Goal: Task Accomplishment & Management: Use online tool/utility

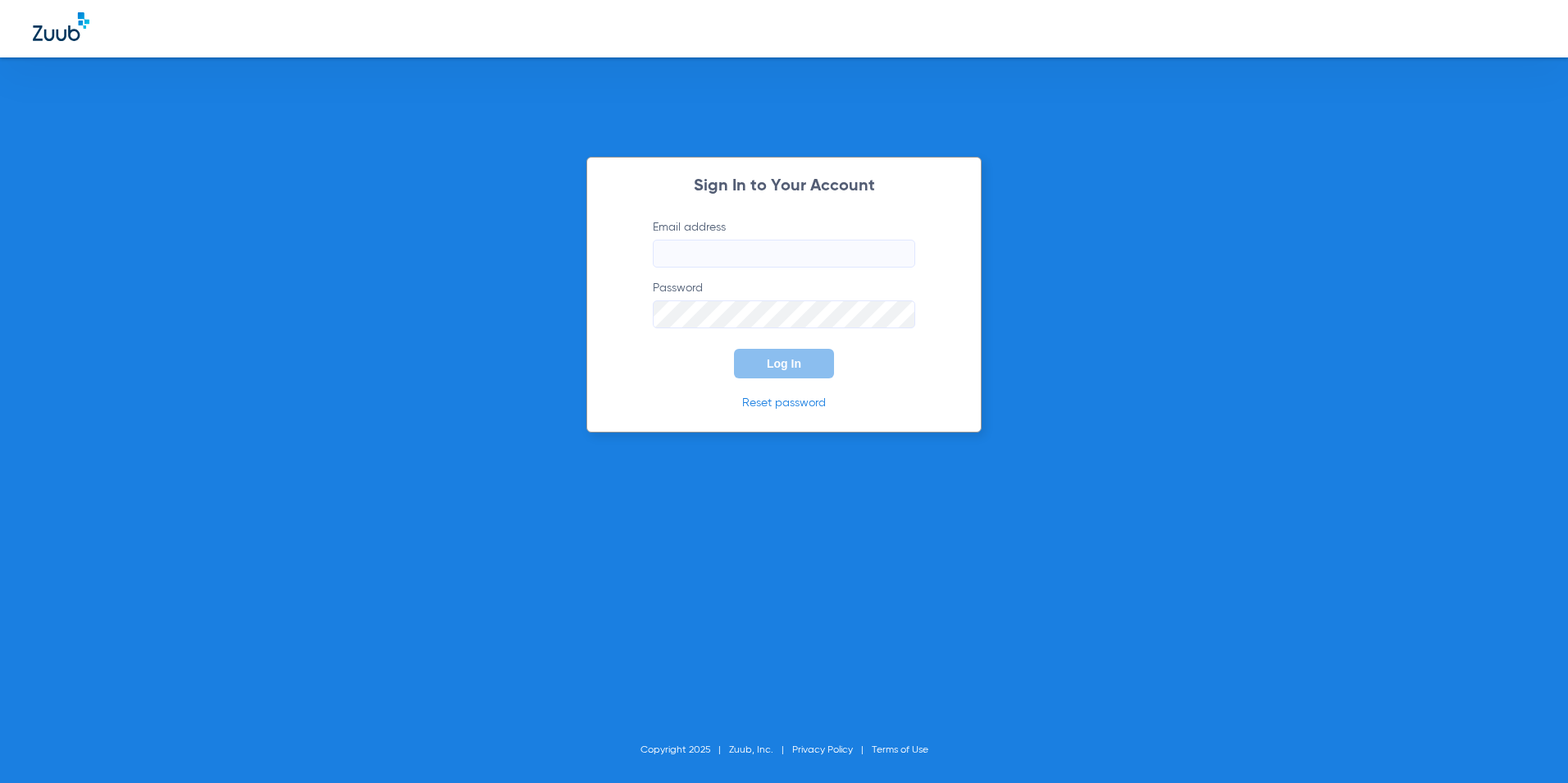
type input "[EMAIL_ADDRESS][DOMAIN_NAME]"
click at [767, 368] on span "Log In" at bounding box center [784, 363] width 35 height 13
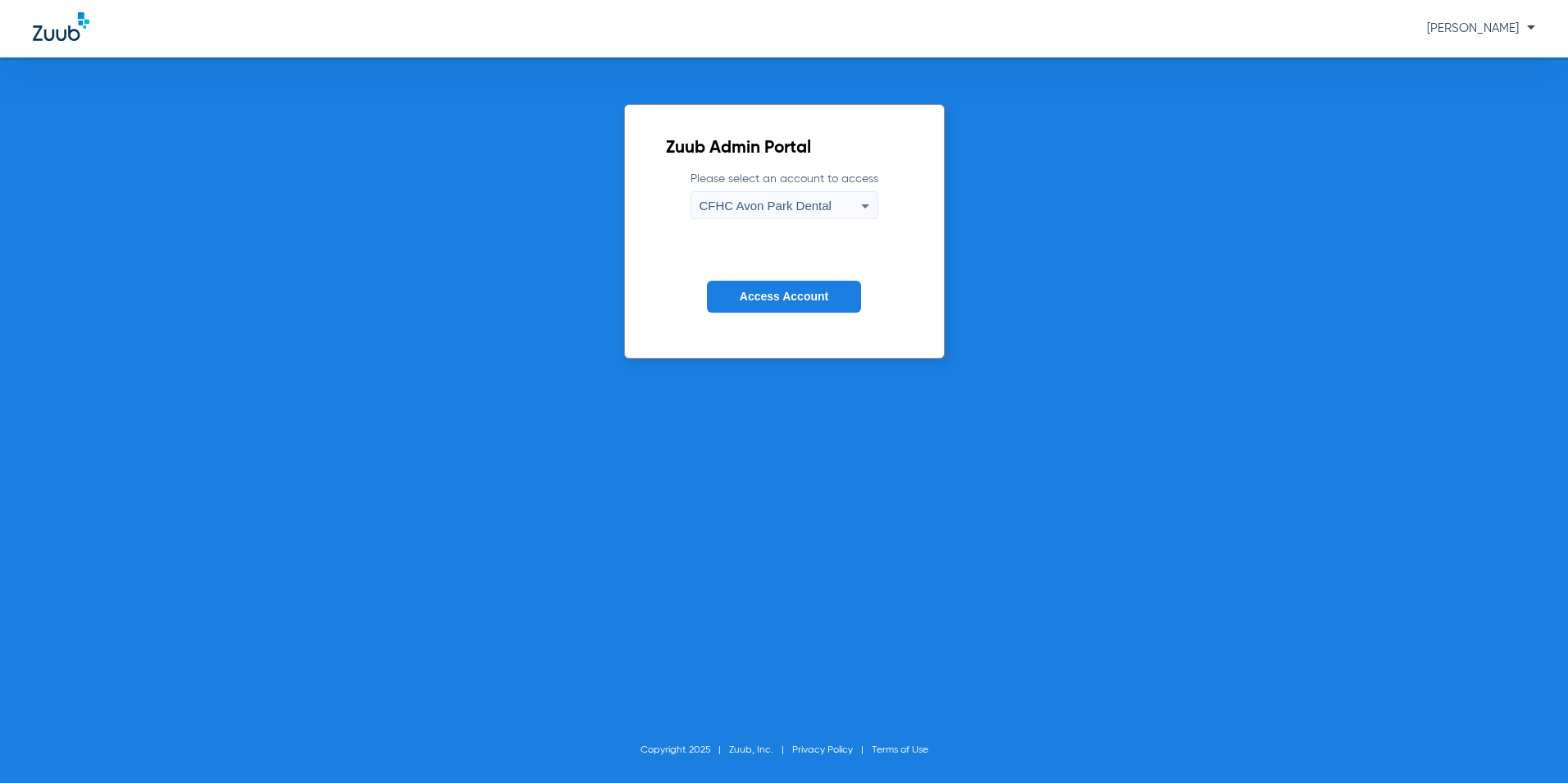
click at [758, 209] on span "CFHC Avon Park Dental" at bounding box center [765, 205] width 132 height 14
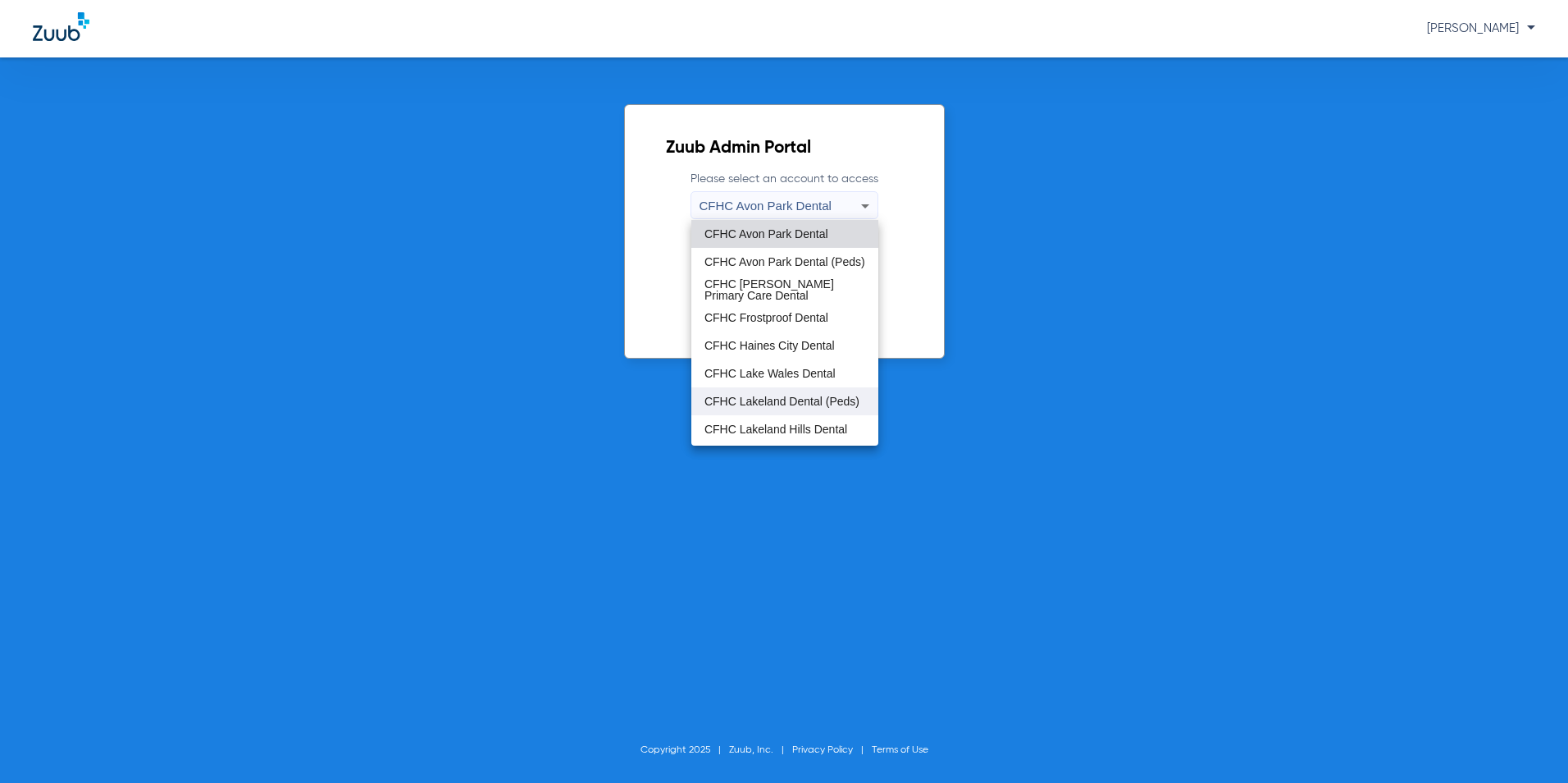
click at [745, 399] on span "CFHC Lakeland Dental (Peds)" at bounding box center [782, 401] width 155 height 12
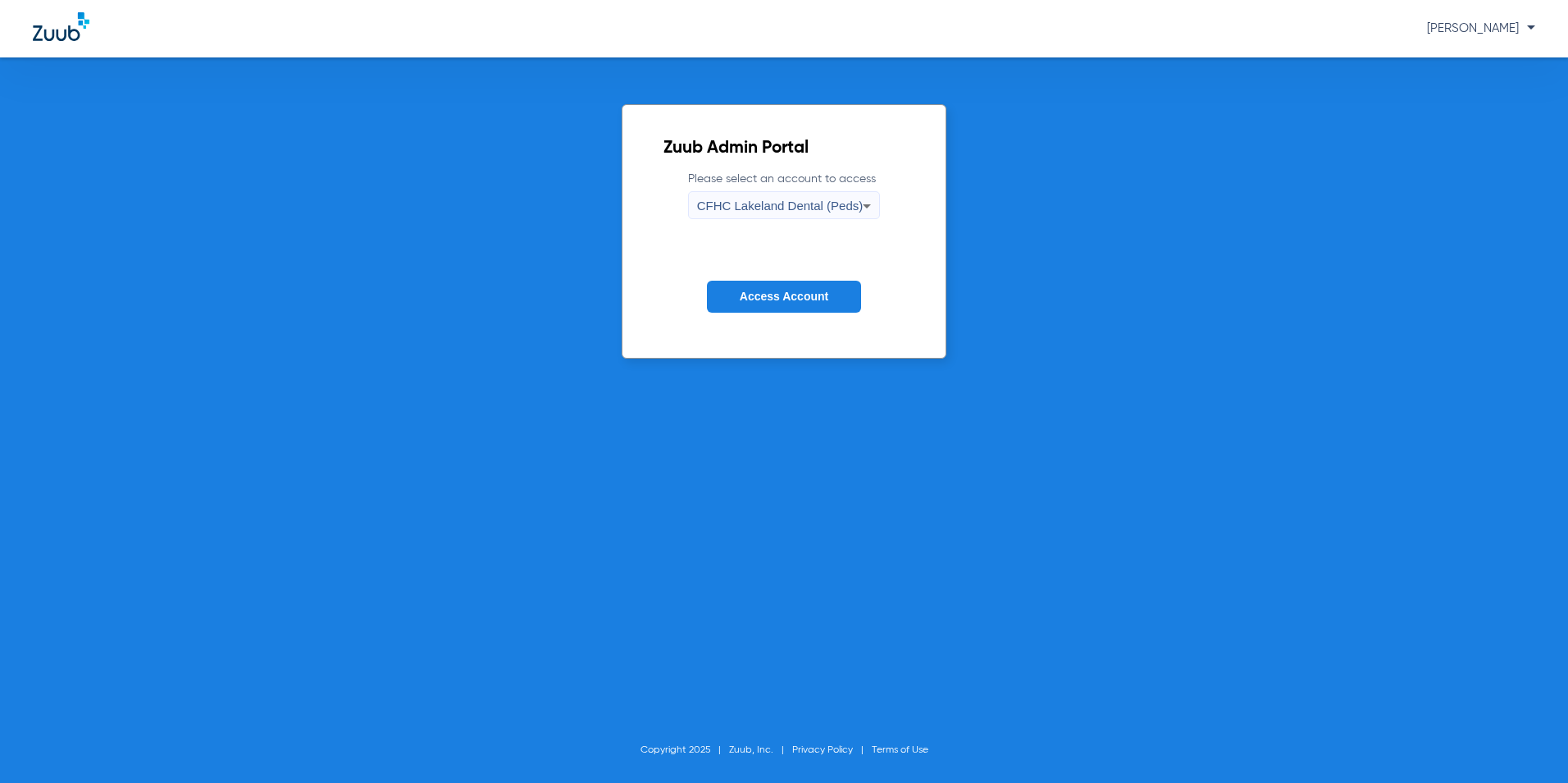
click at [781, 284] on button "Access Account" at bounding box center [784, 296] width 154 height 32
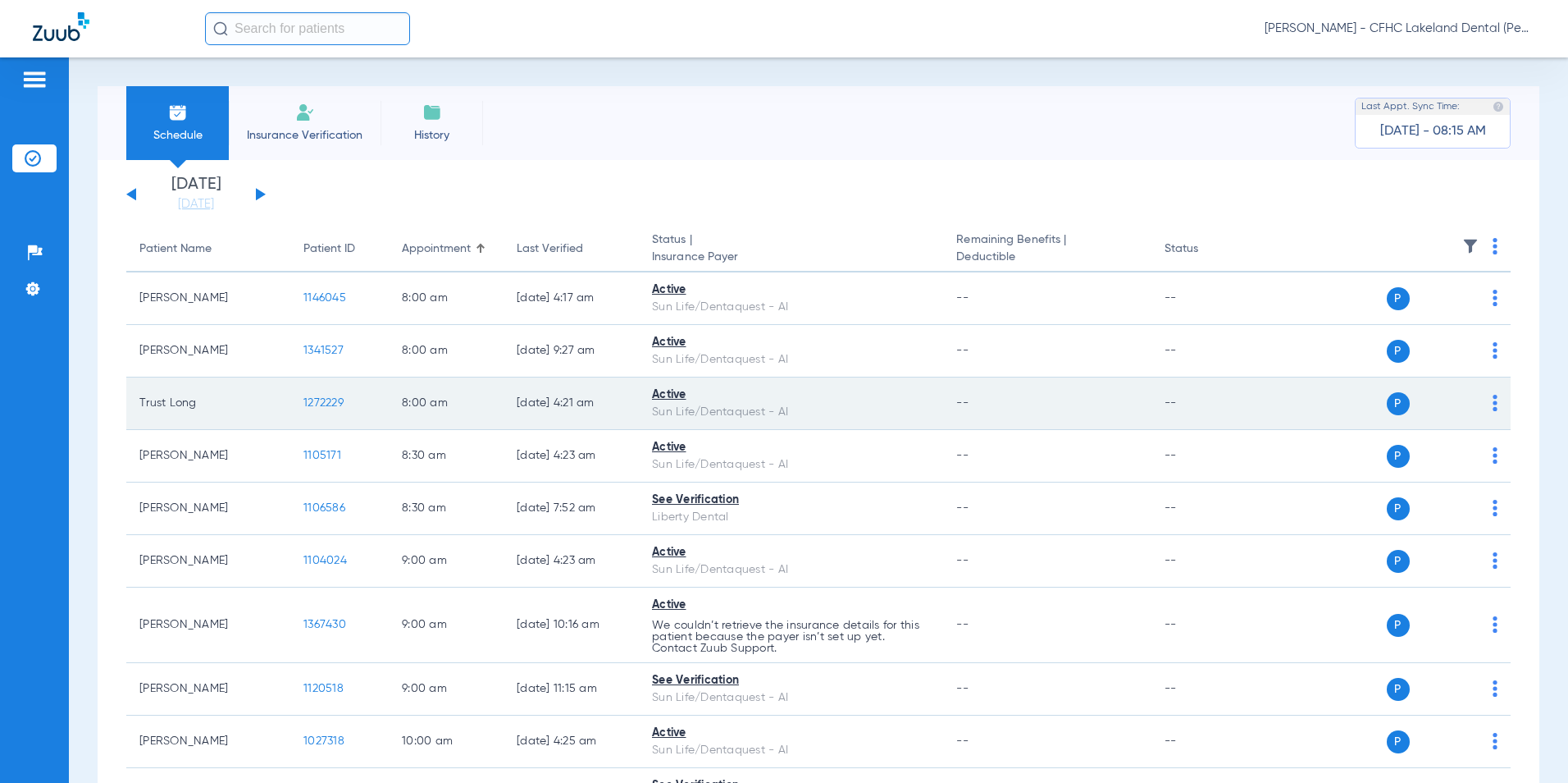
scroll to position [82, 0]
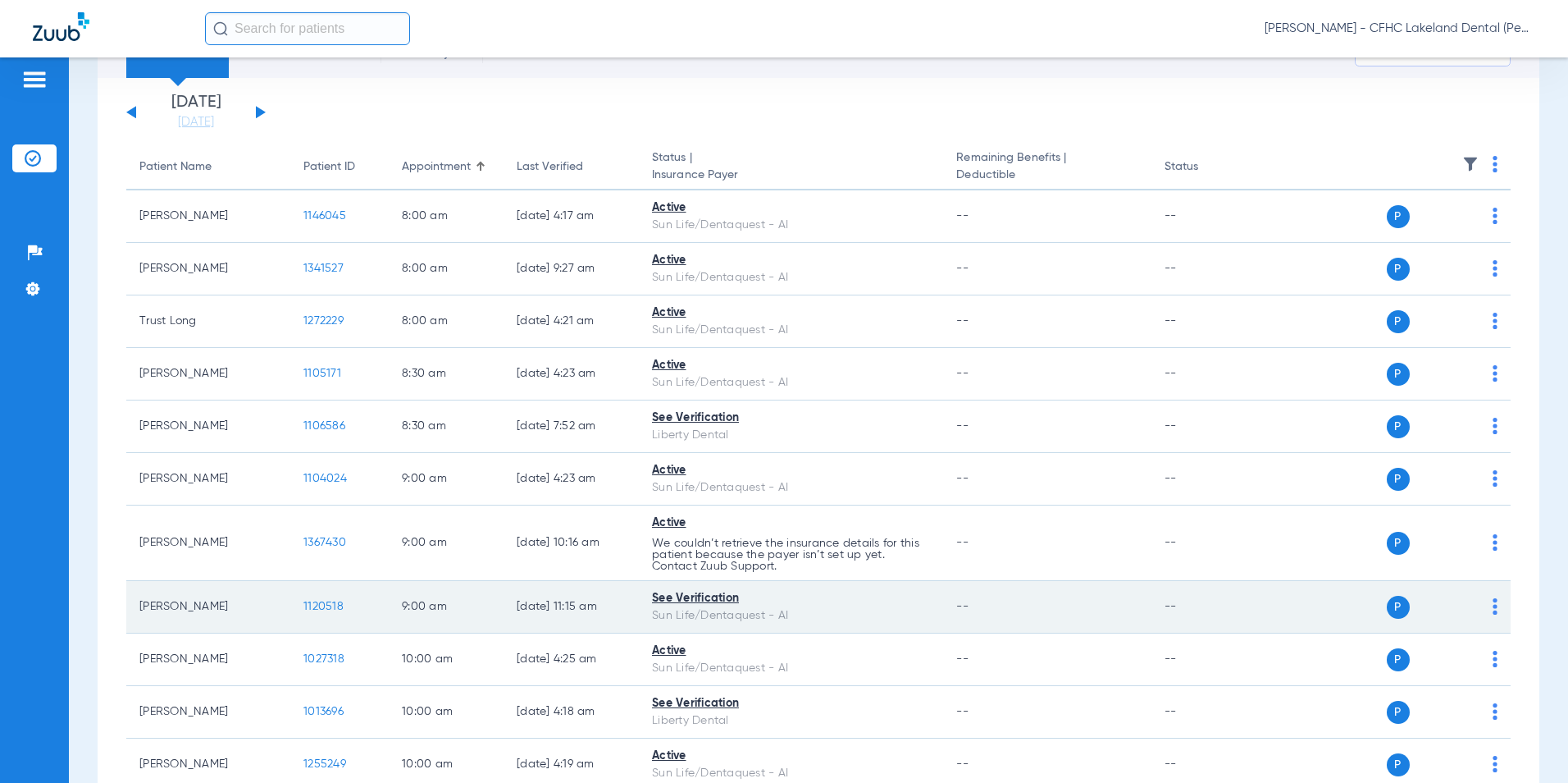
click at [313, 606] on span "1120518" at bounding box center [323, 607] width 40 height 12
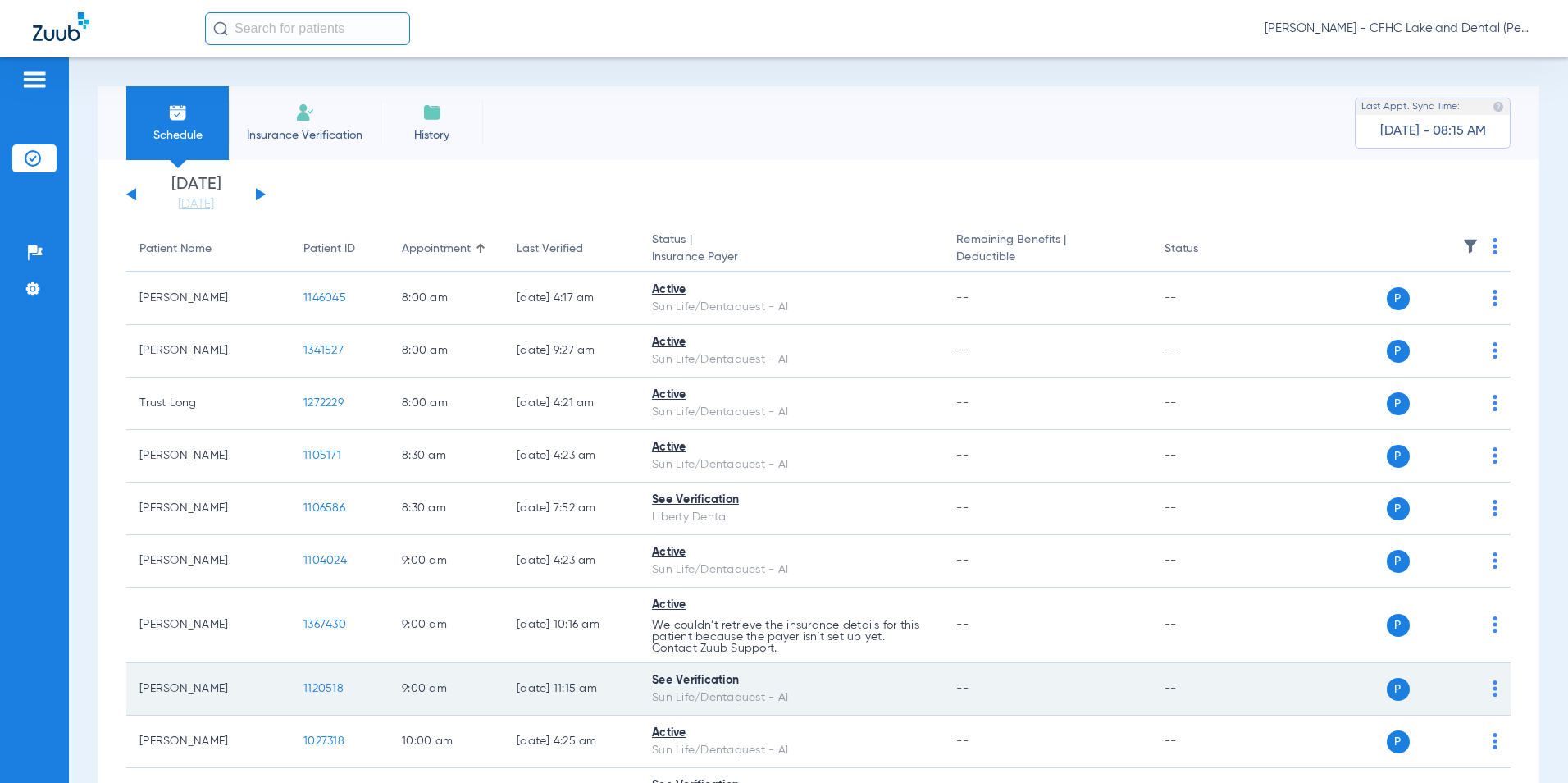
click at [318, 687] on span "1120518" at bounding box center [323, 688] width 40 height 12
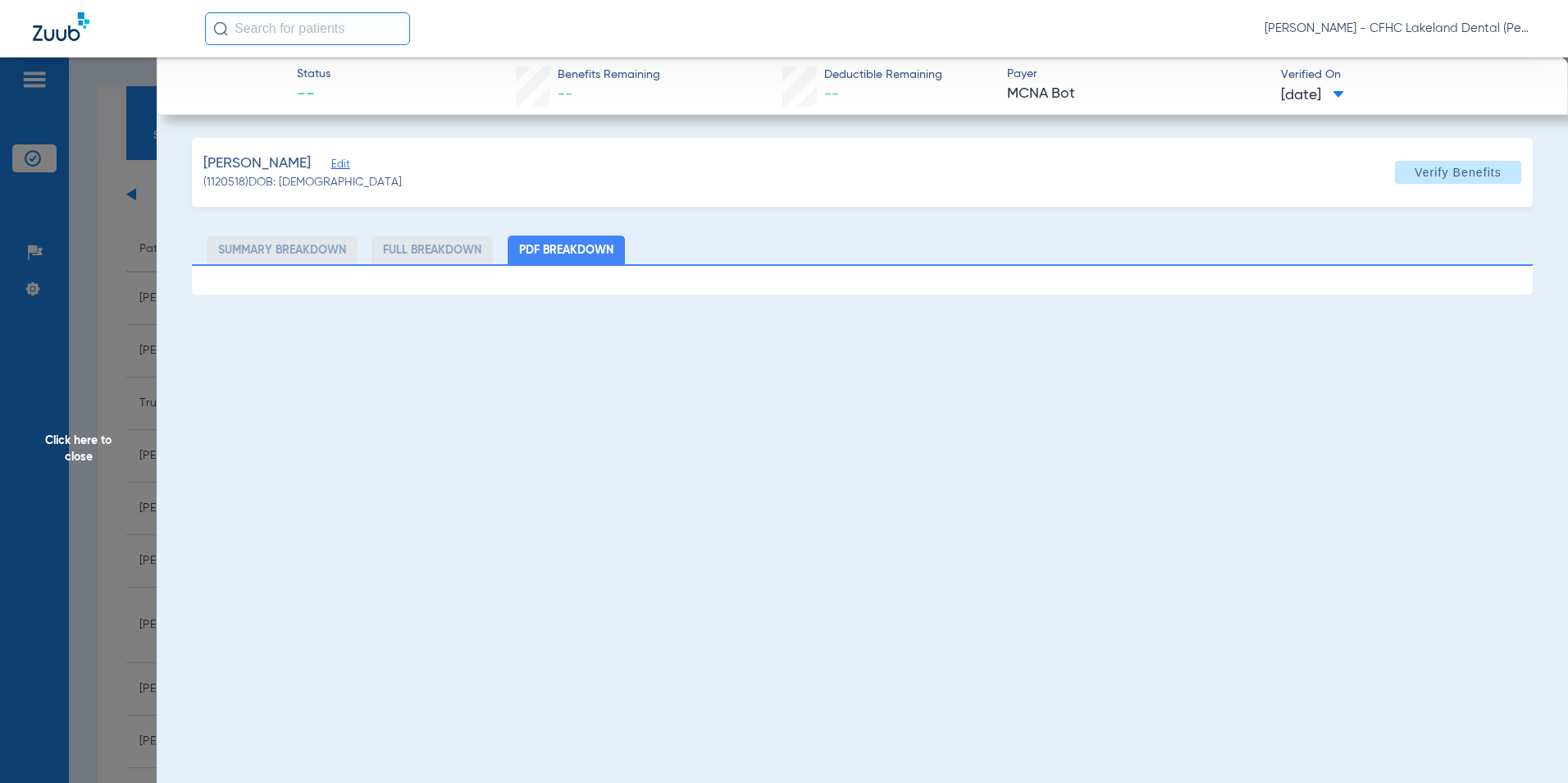
click at [82, 453] on span "Click here to close" at bounding box center [78, 449] width 157 height 783
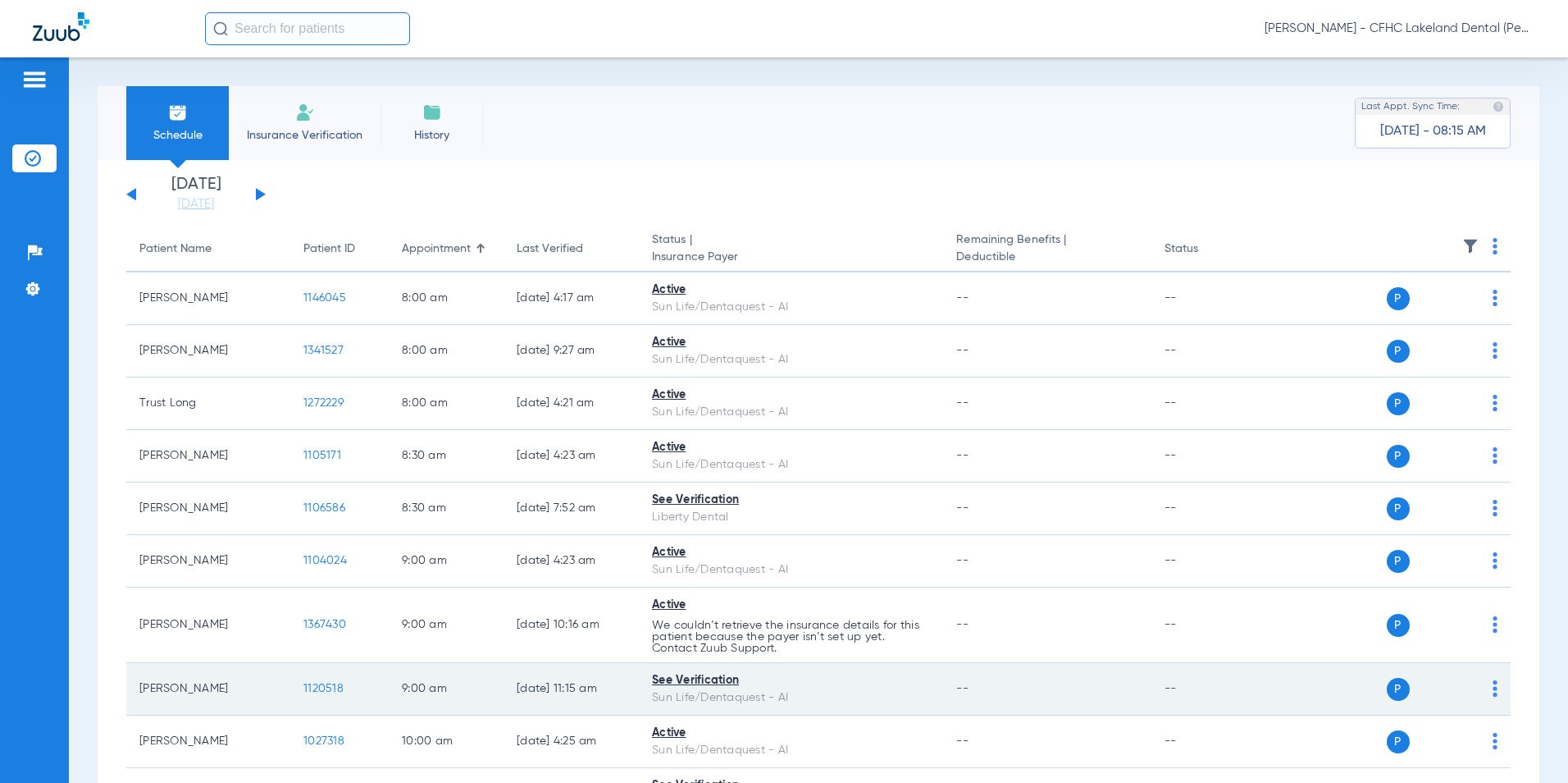
click at [324, 687] on span "1120518" at bounding box center [323, 688] width 40 height 12
click at [311, 688] on span "1120518" at bounding box center [323, 688] width 40 height 12
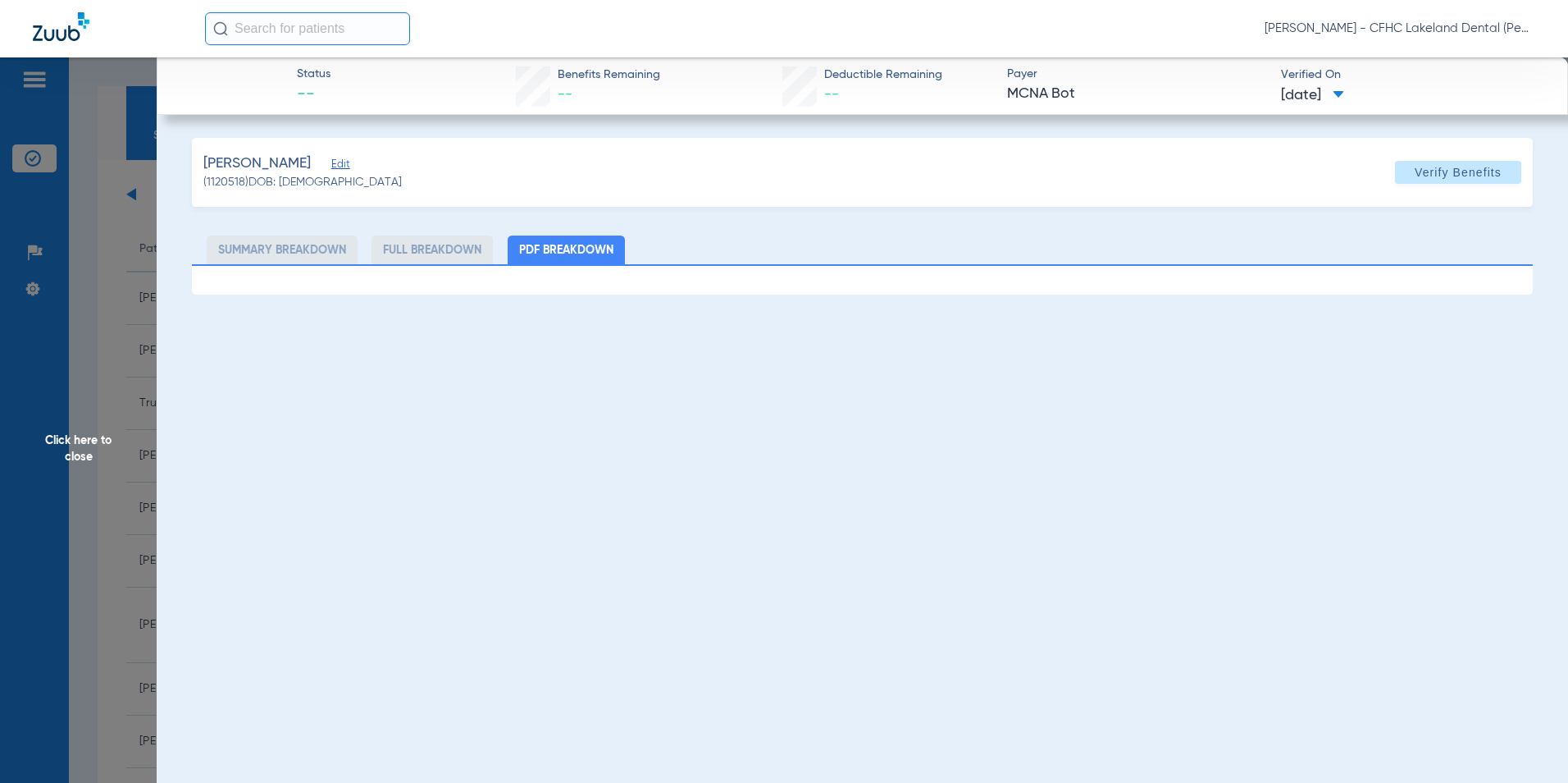
click at [87, 445] on span "Click here to close" at bounding box center [78, 449] width 157 height 783
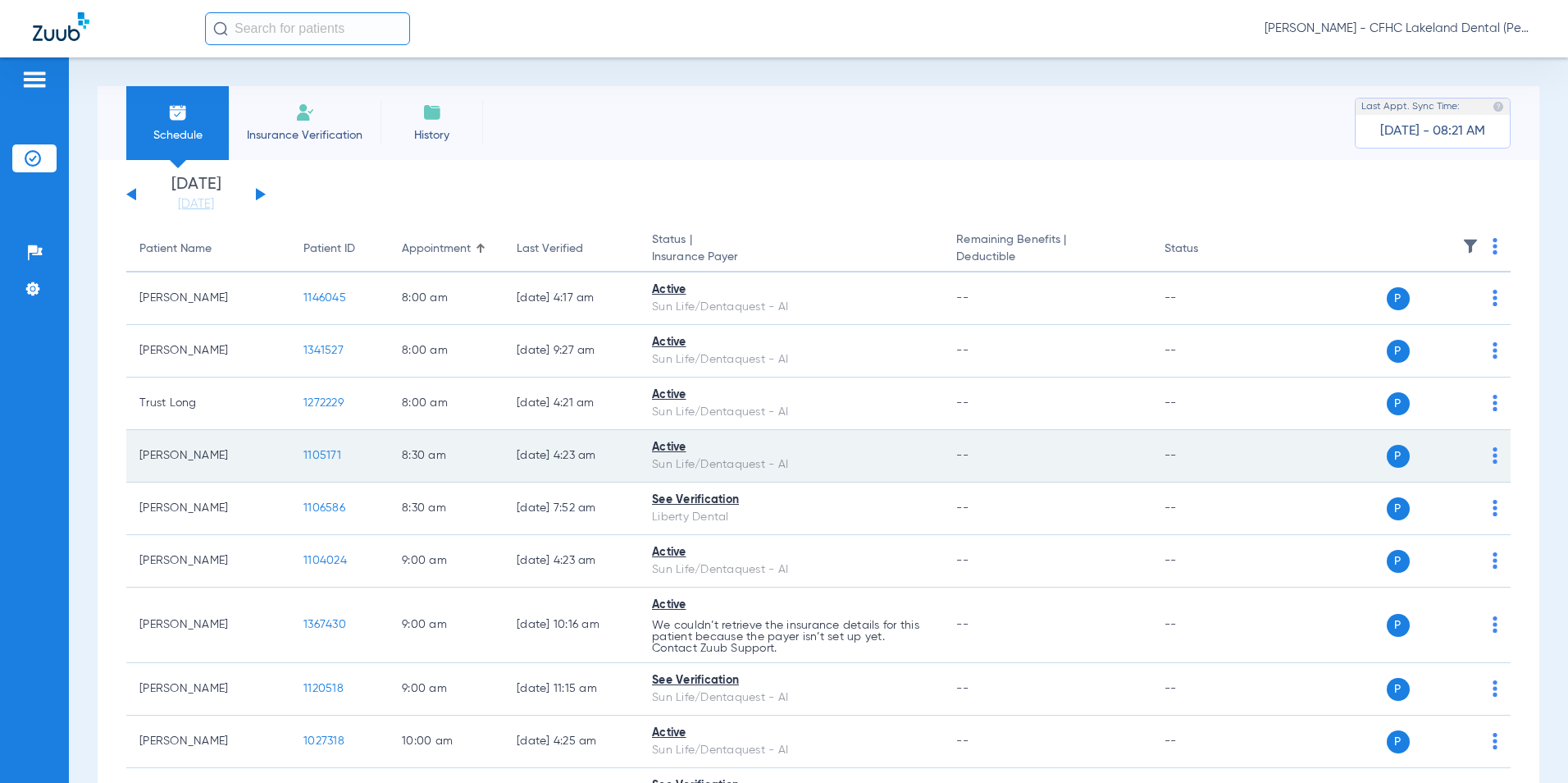
click at [171, 452] on td "[PERSON_NAME]" at bounding box center [208, 457] width 164 height 53
click at [324, 451] on span "1105171" at bounding box center [322, 455] width 38 height 12
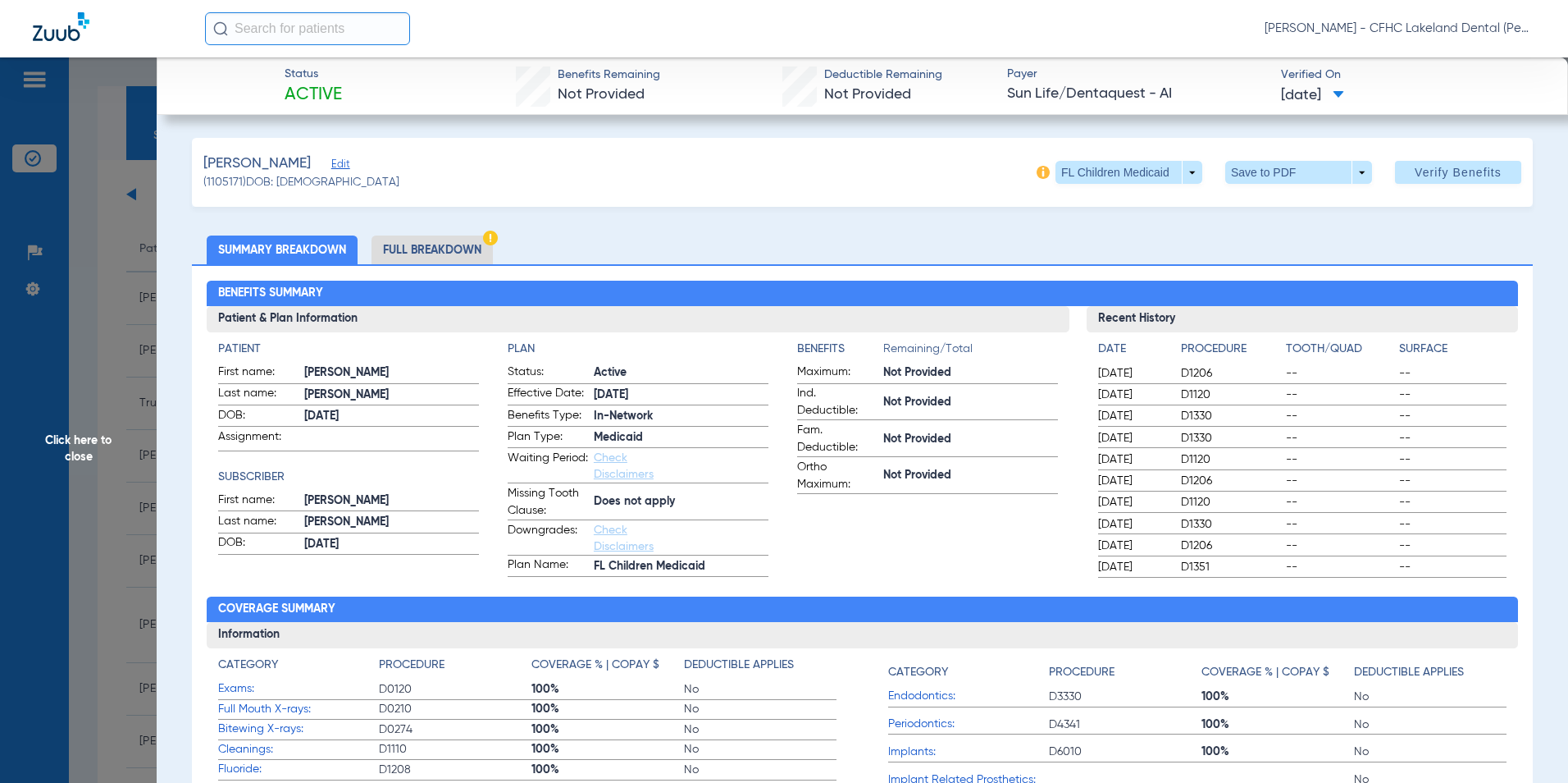
click at [58, 465] on span "Click here to close" at bounding box center [78, 449] width 157 height 783
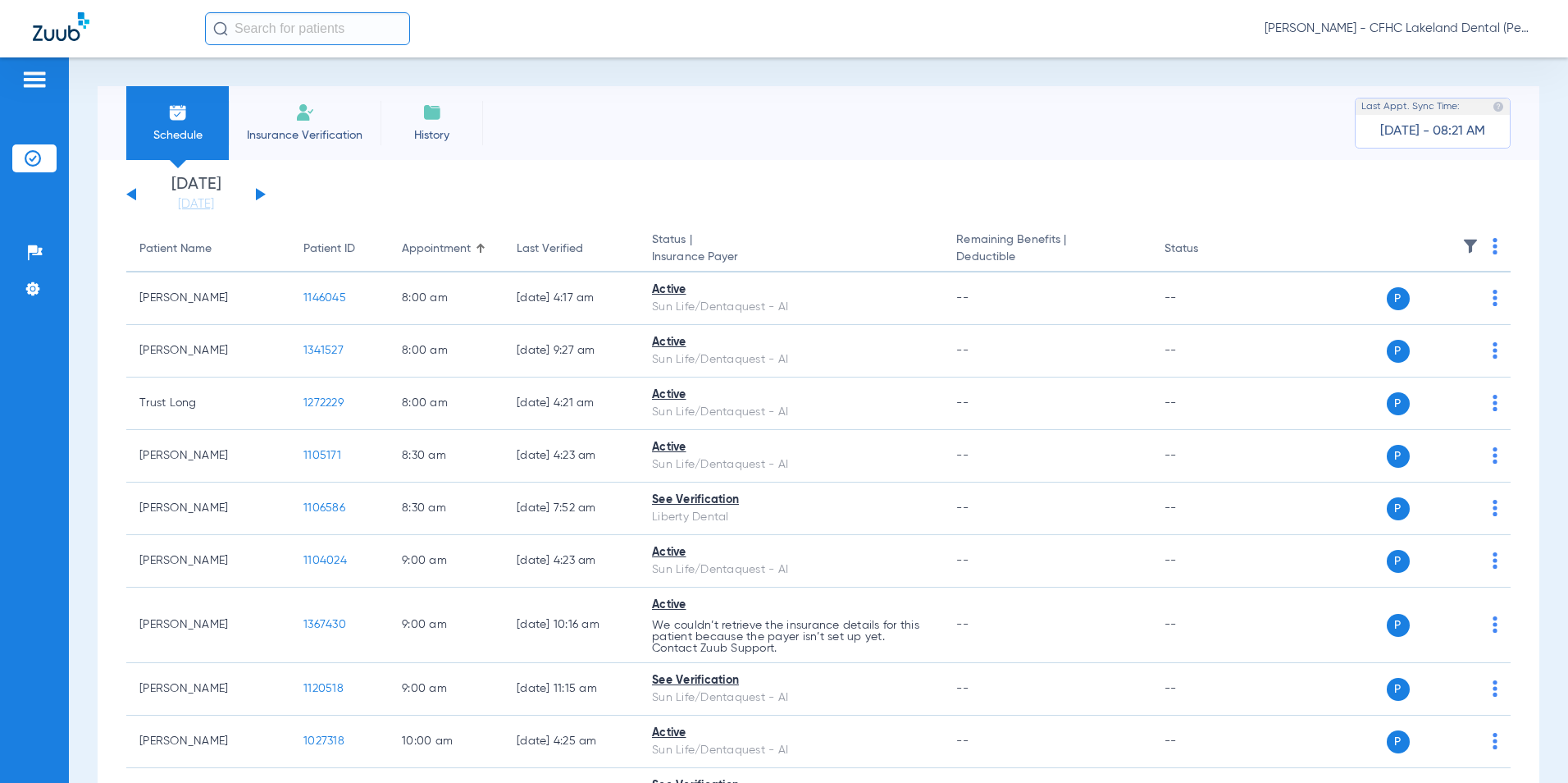
click at [293, 129] on span "Insurance Verification" at bounding box center [305, 135] width 127 height 16
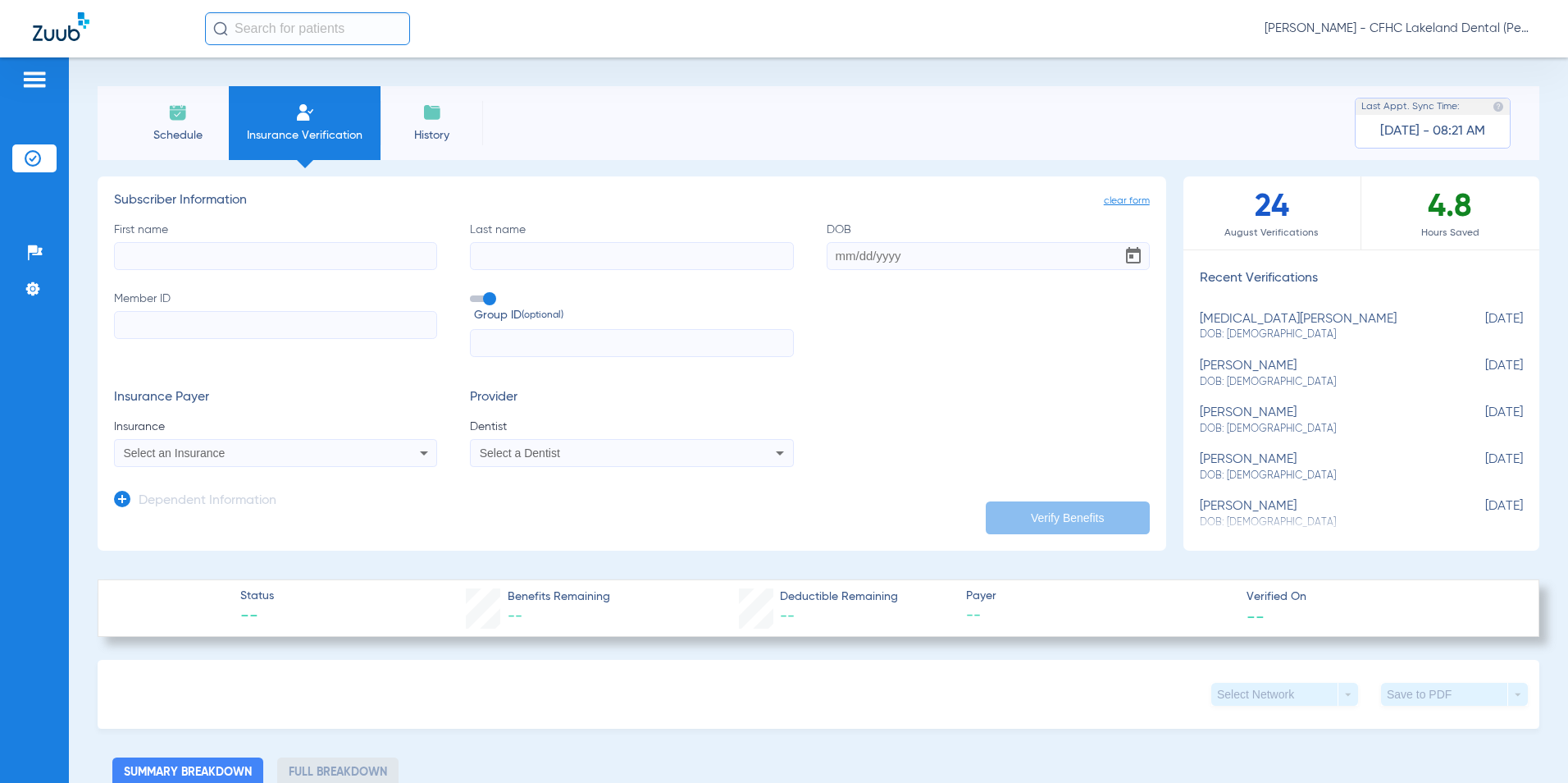
click at [246, 265] on input "First name" at bounding box center [275, 256] width 323 height 28
type input "alessandra"
type input "[PERSON_NAME]"
click at [213, 443] on div "Select an Insurance" at bounding box center [275, 452] width 321 height 20
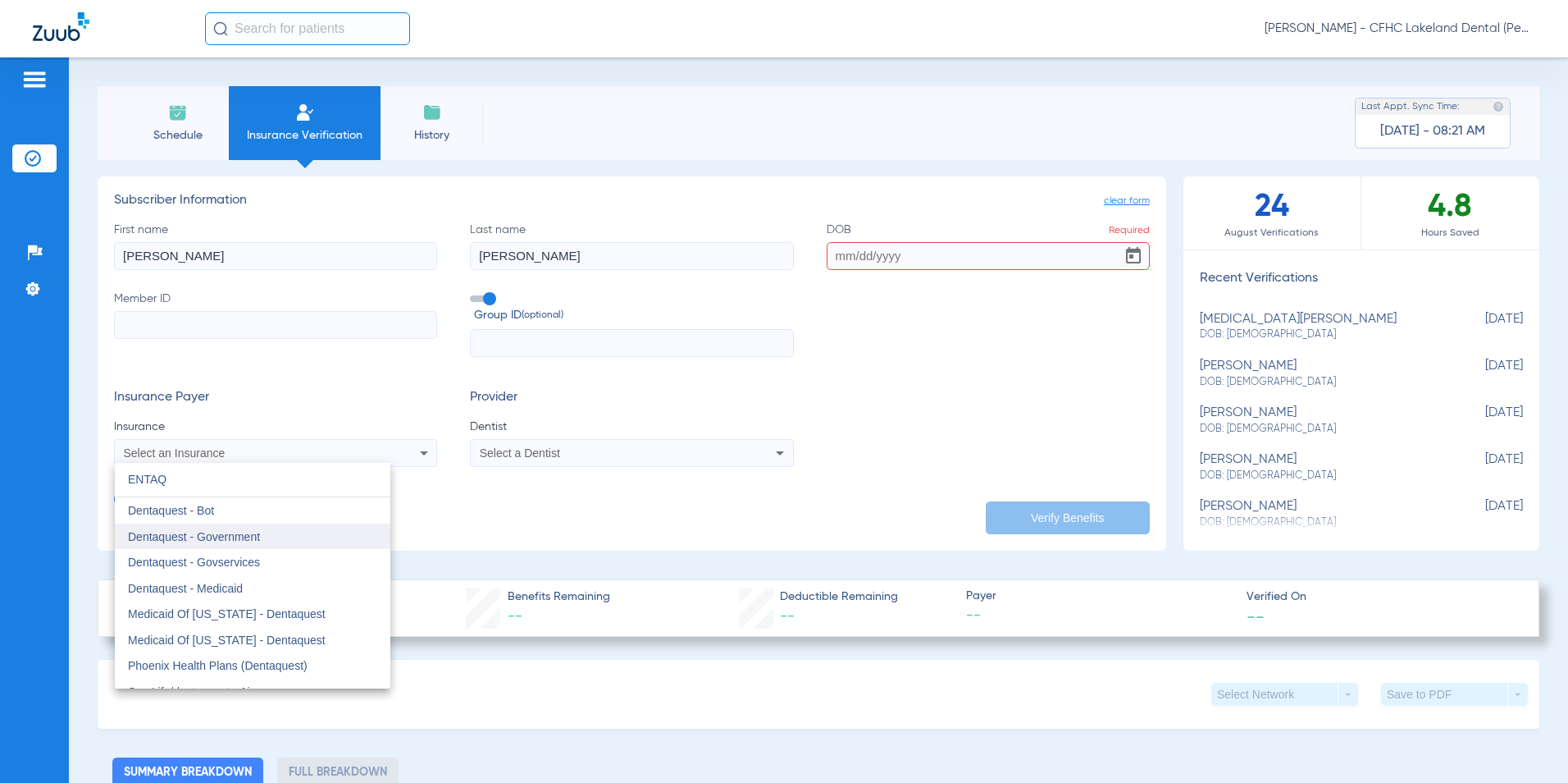
type input "ENTAQ"
click at [208, 539] on span "Dentaquest - Government" at bounding box center [194, 537] width 132 height 13
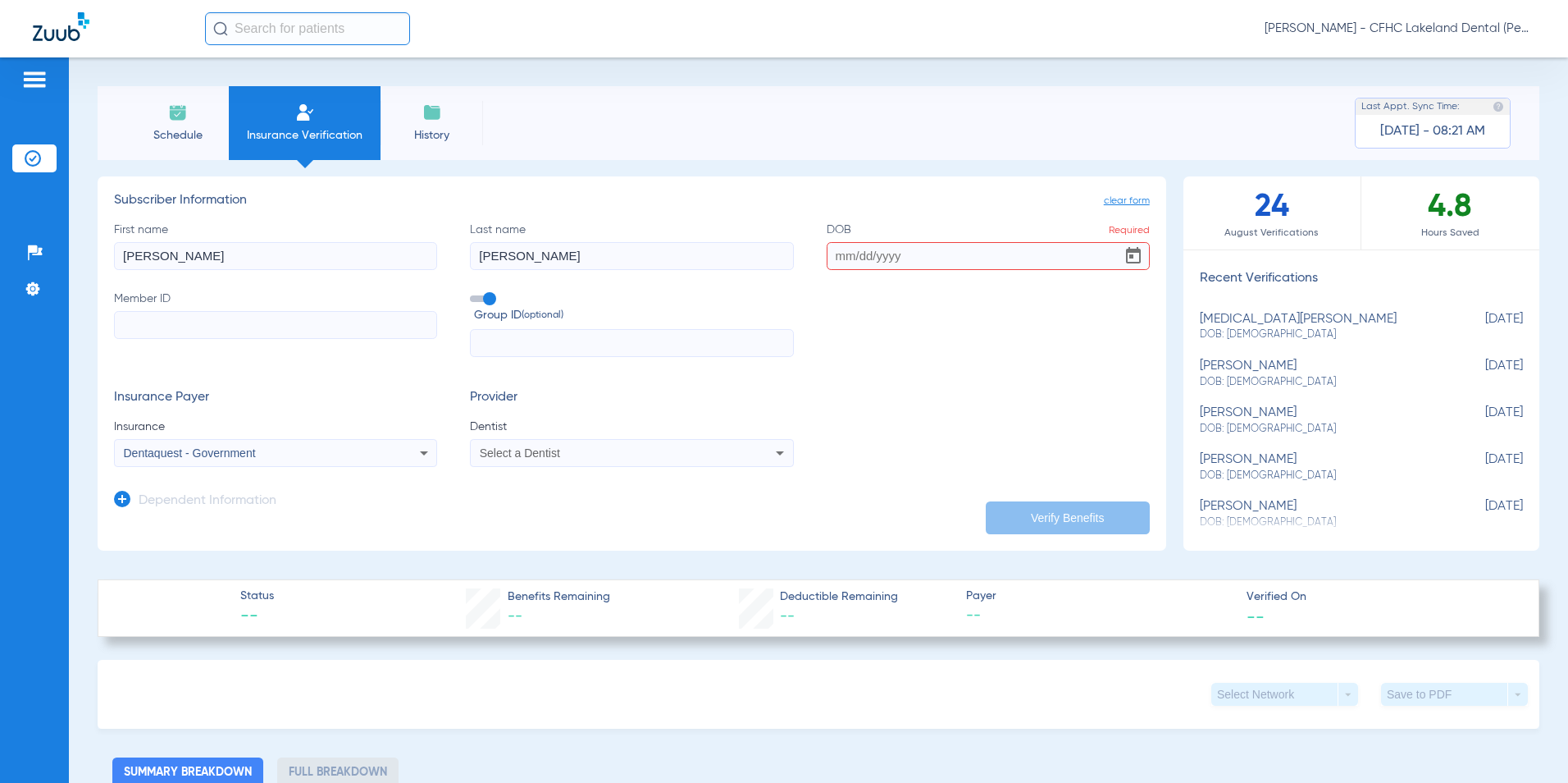
click at [547, 449] on span "Select a Dentist" at bounding box center [520, 452] width 81 height 13
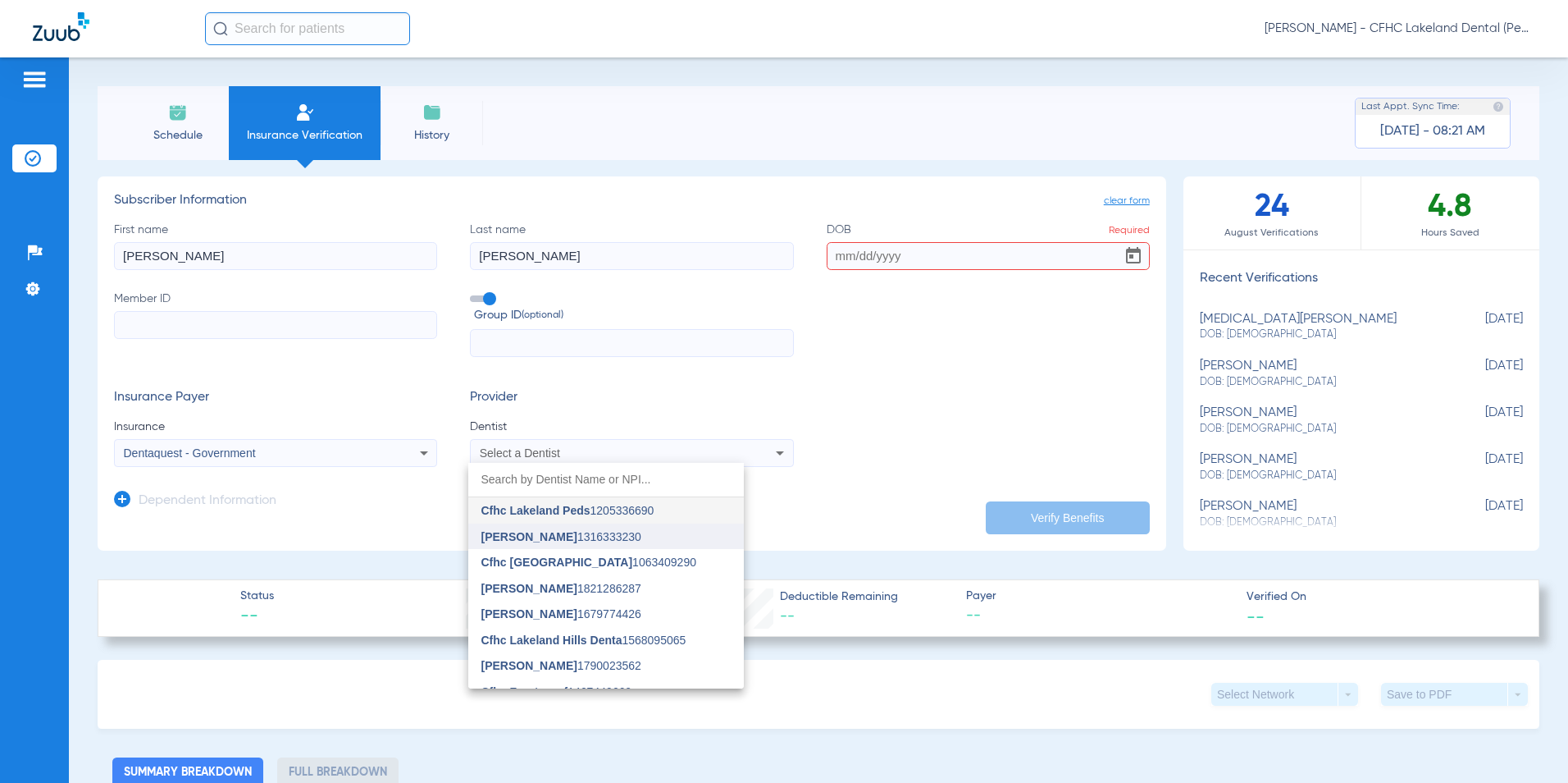
click at [528, 536] on span "Rehan Ghani" at bounding box center [529, 537] width 96 height 13
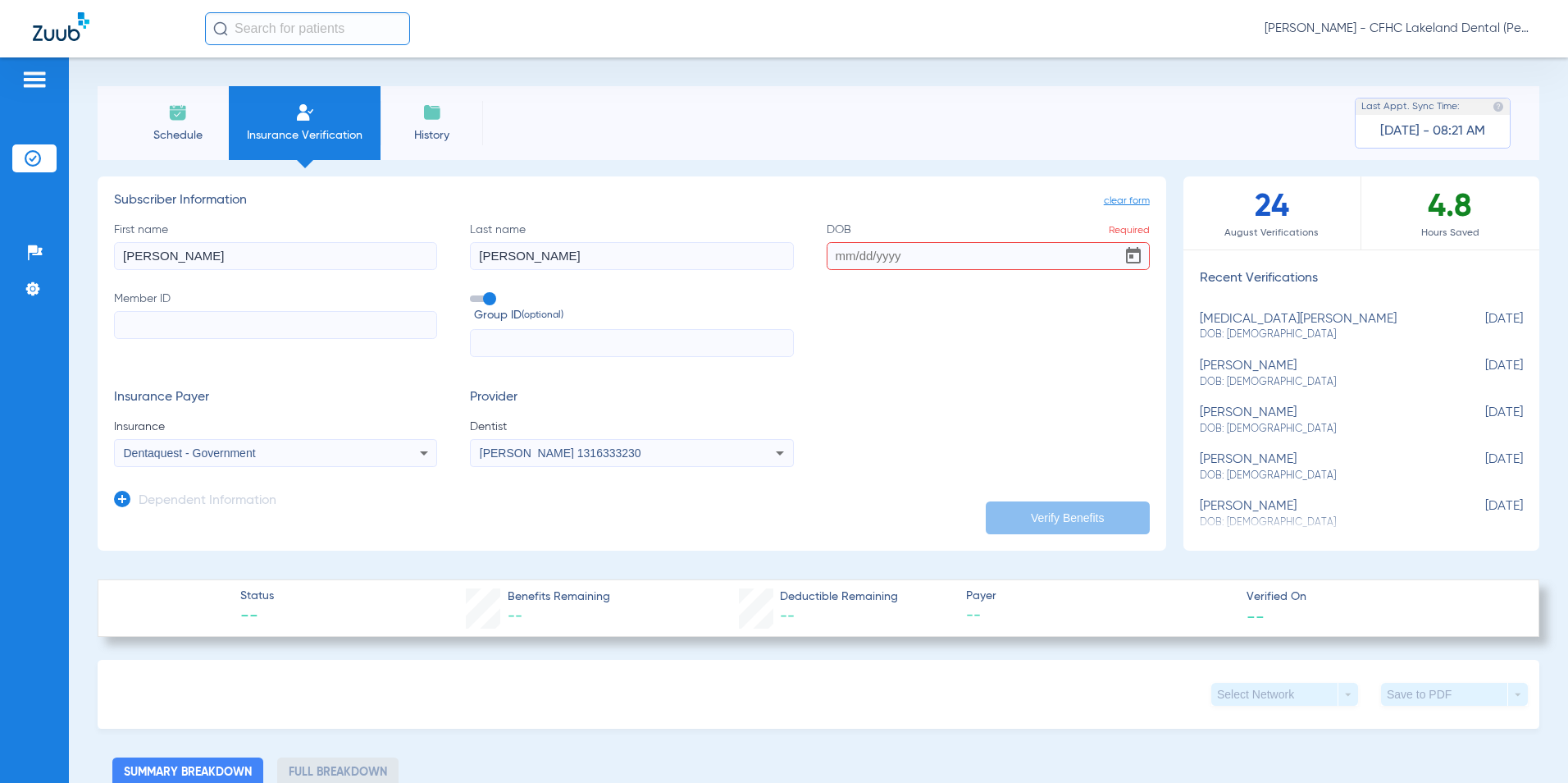
click at [352, 337] on input "Member ID" at bounding box center [275, 325] width 323 height 28
type input "9628226185"
click at [833, 256] on input "DOB Required" at bounding box center [988, 256] width 323 height 28
click at [859, 256] on input "DOB Required" at bounding box center [988, 256] width 323 height 28
type input "[DATE]"
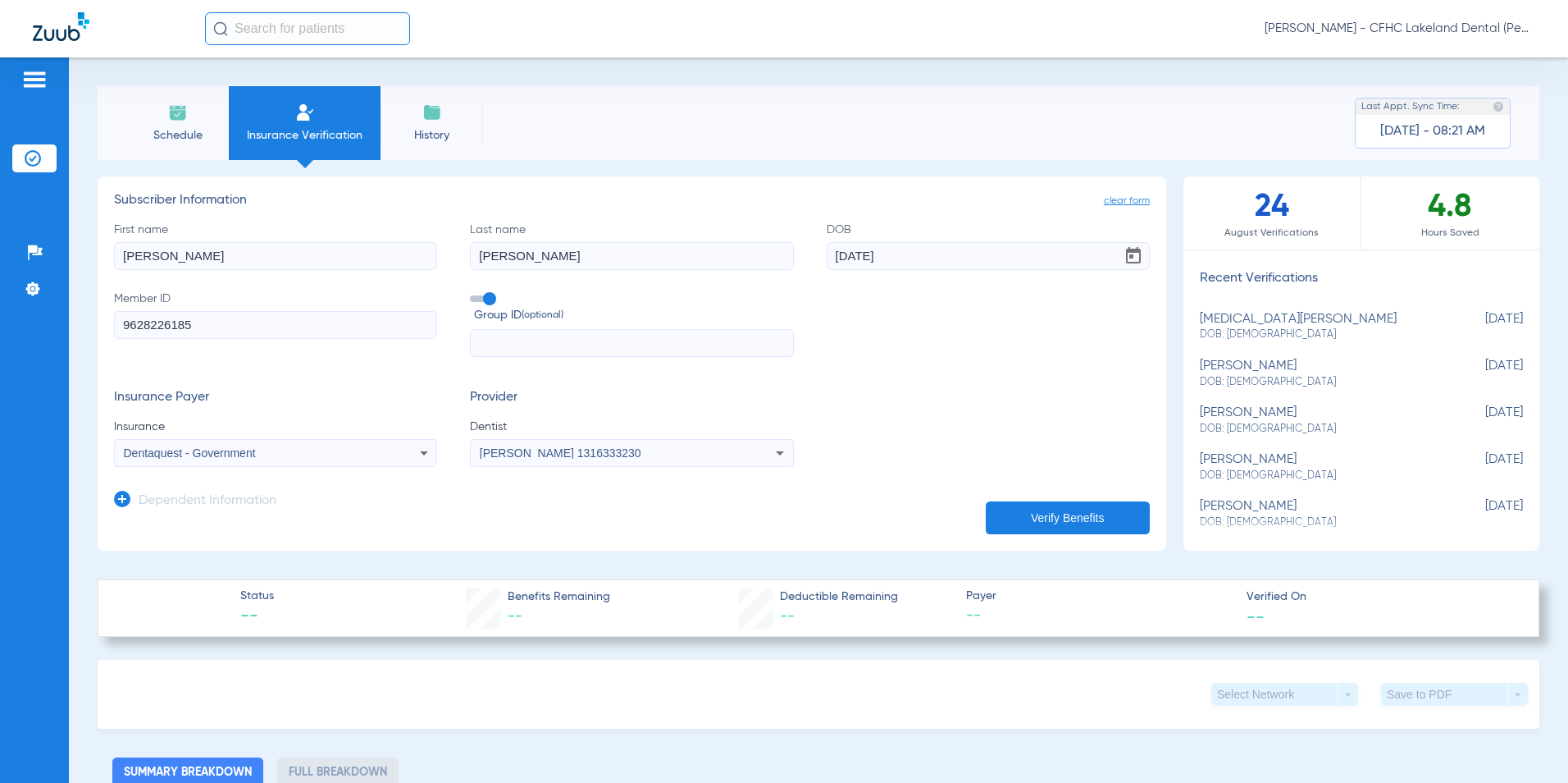
click at [1055, 519] on button "Verify Benefits" at bounding box center [1067, 518] width 164 height 33
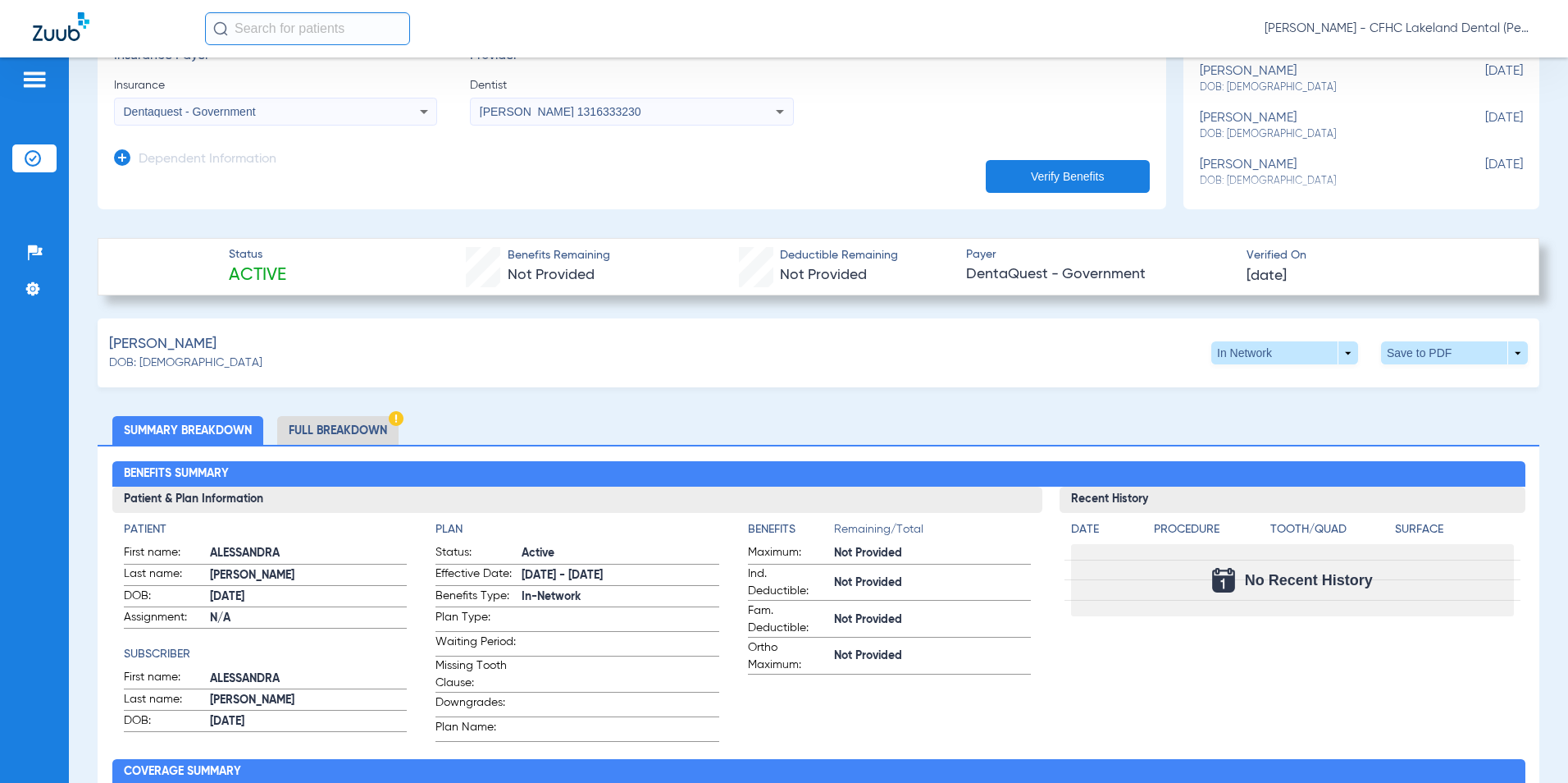
scroll to position [410, 0]
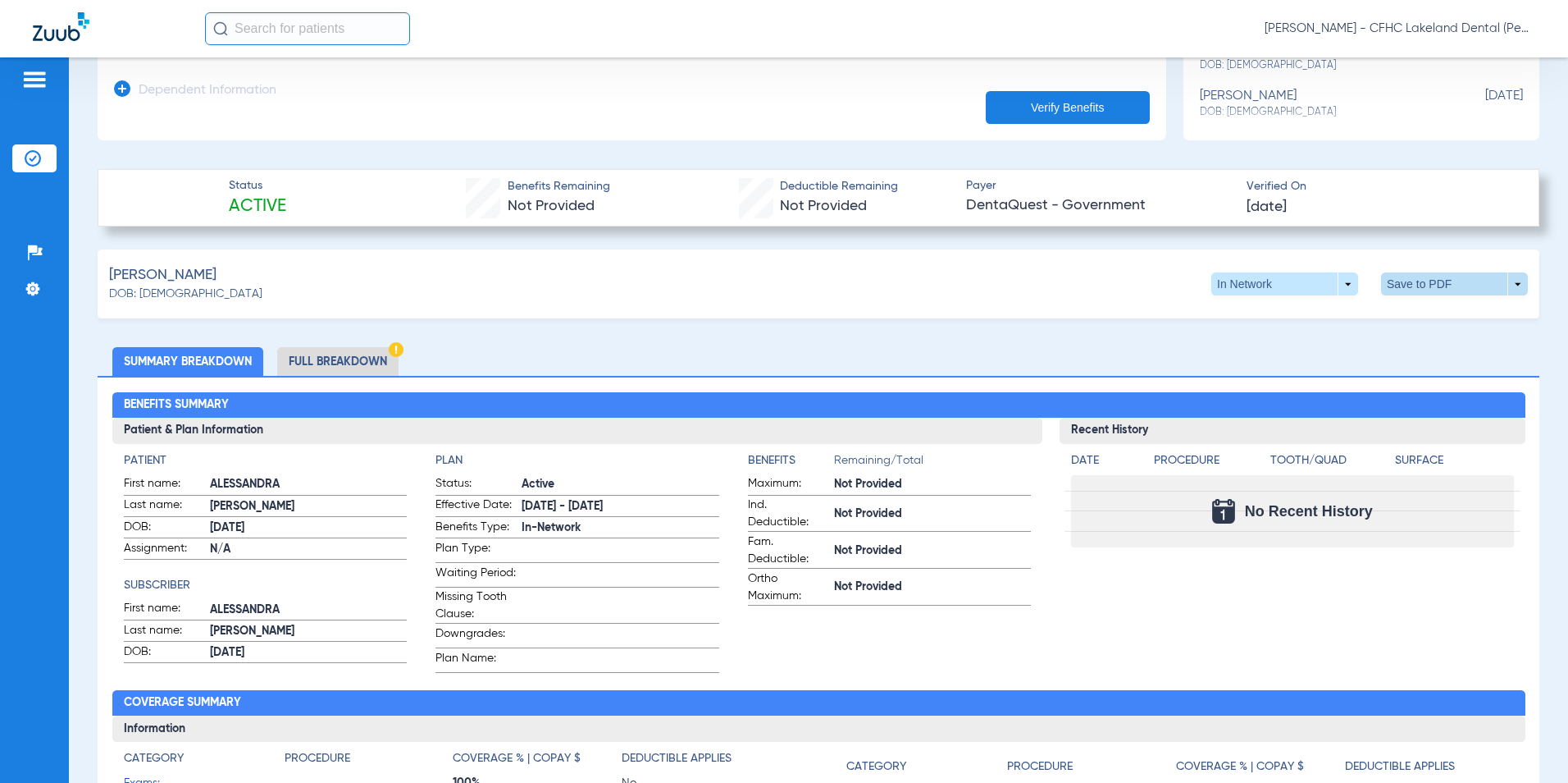
click at [1507, 283] on span at bounding box center [1454, 284] width 147 height 23
click at [1325, 309] on span "Save to PDF" at bounding box center [1319, 315] width 65 height 12
click at [1503, 287] on span at bounding box center [1454, 284] width 147 height 23
click at [1336, 321] on button "insert_drive_file Save to PDF" at bounding box center [1303, 315] width 124 height 33
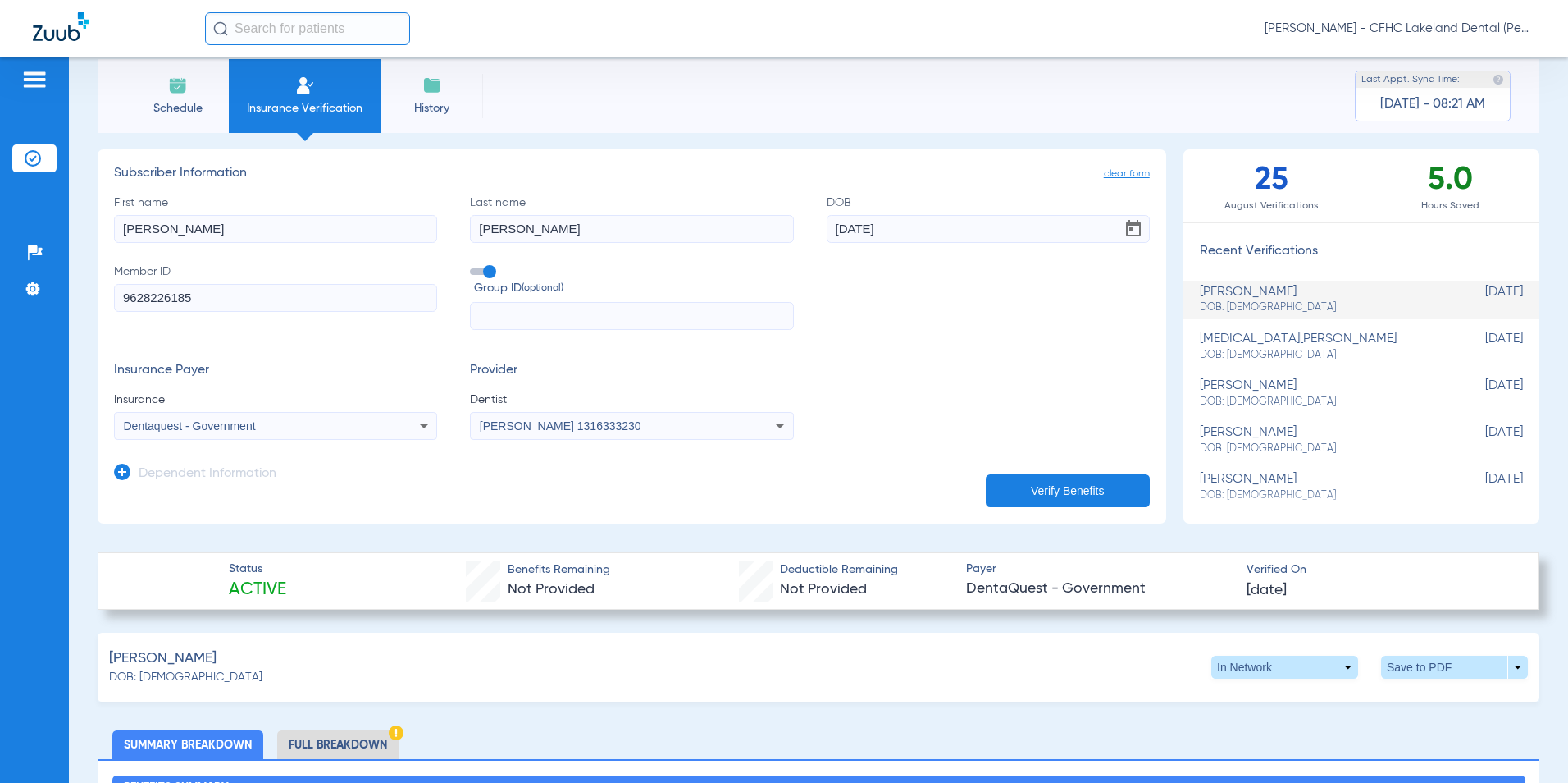
scroll to position [0, 0]
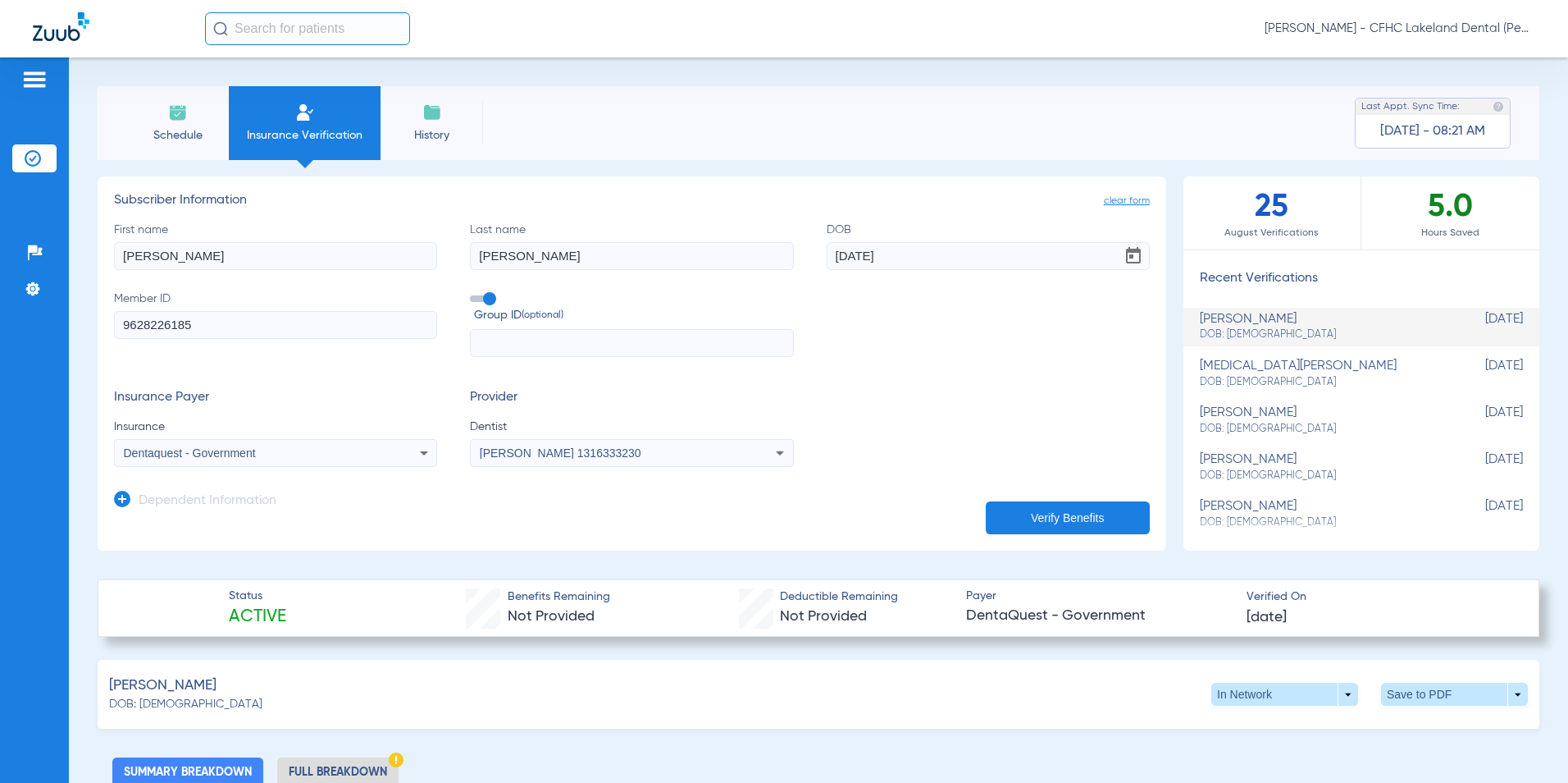
click at [183, 107] on img at bounding box center [178, 112] width 20 height 20
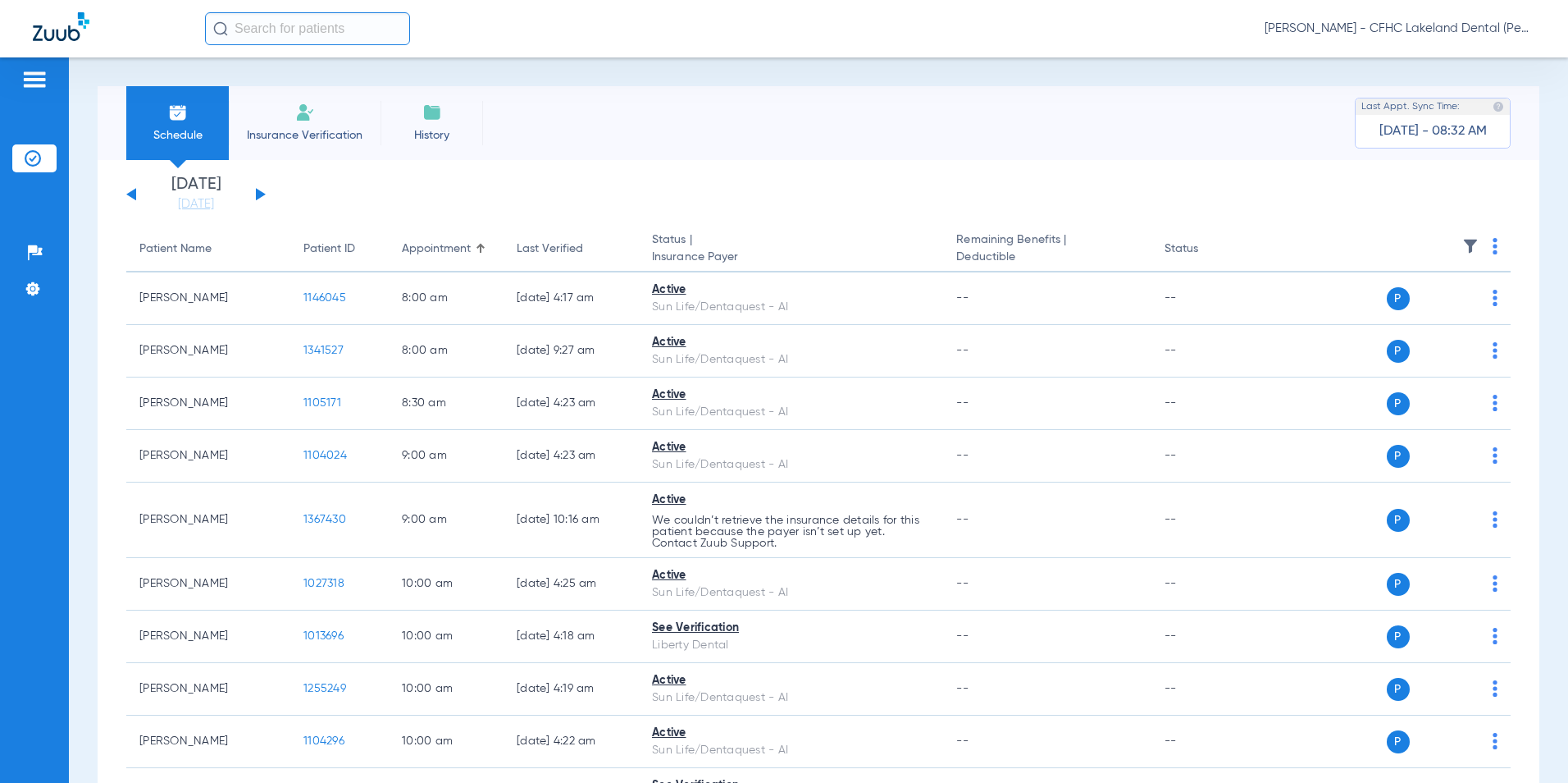
click at [312, 127] on span "Insurance Verification" at bounding box center [305, 135] width 127 height 16
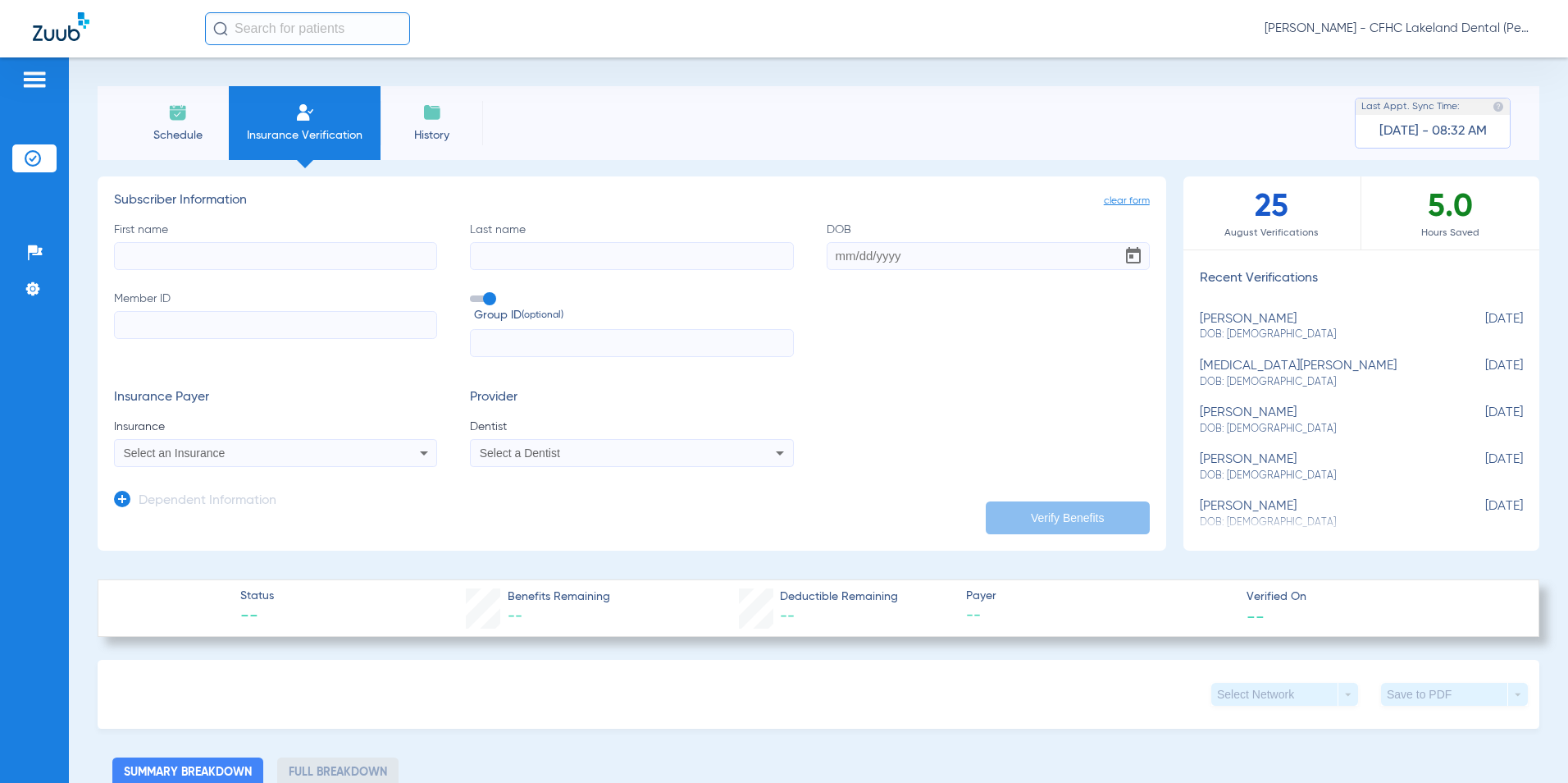
click at [224, 267] on input "First name" at bounding box center [275, 256] width 323 height 28
type input "MAYCEYON"
type input "FRANKLIN"
drag, startPoint x: 290, startPoint y: 326, endPoint x: 316, endPoint y: 317, distance: 27.5
click at [290, 326] on input "Member ID" at bounding box center [275, 325] width 323 height 28
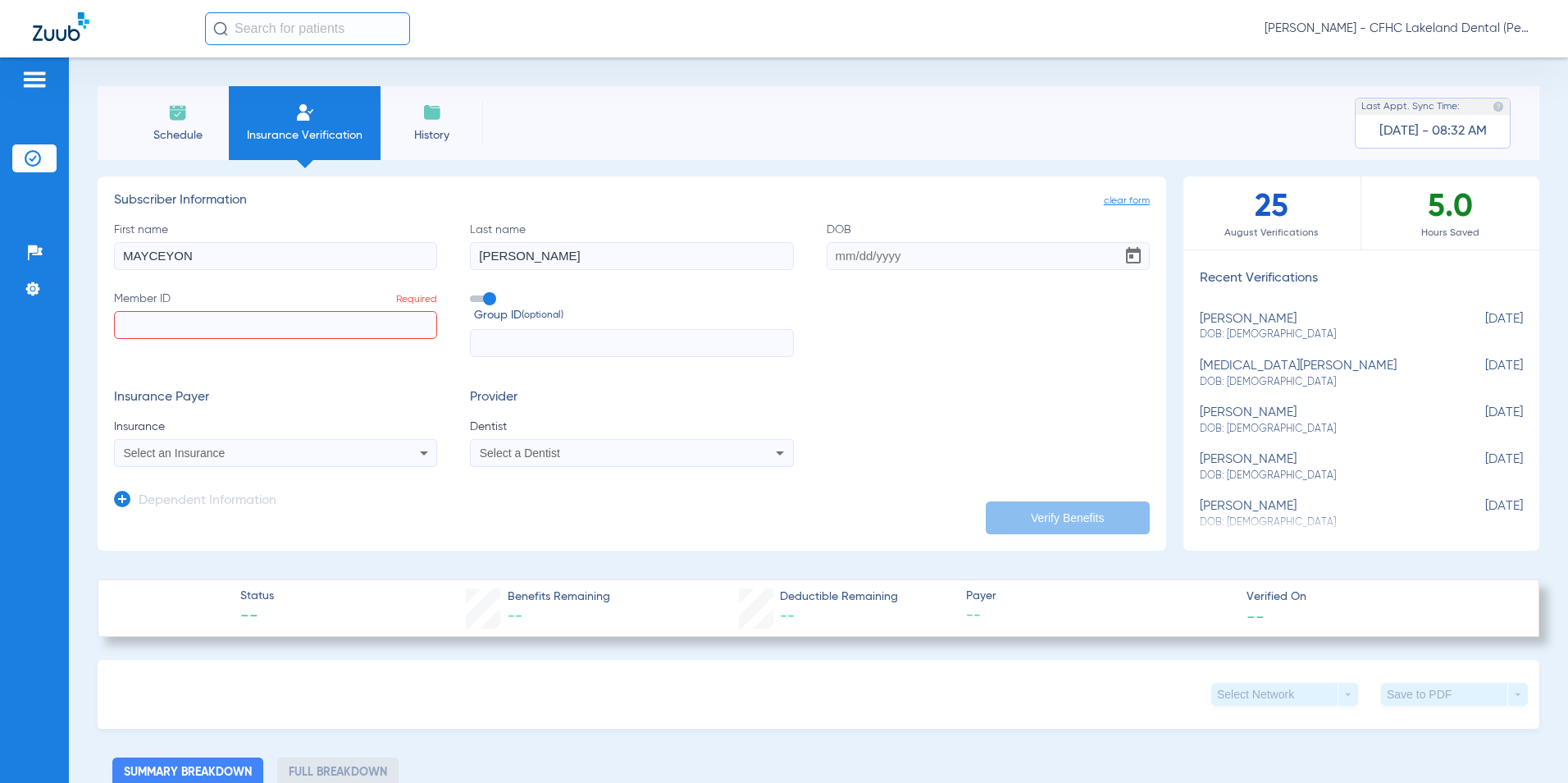
click at [872, 253] on input "DOB" at bounding box center [988, 256] width 323 height 28
type input "07/17/2016"
click at [147, 455] on span "Select an Insurance" at bounding box center [174, 452] width 101 height 13
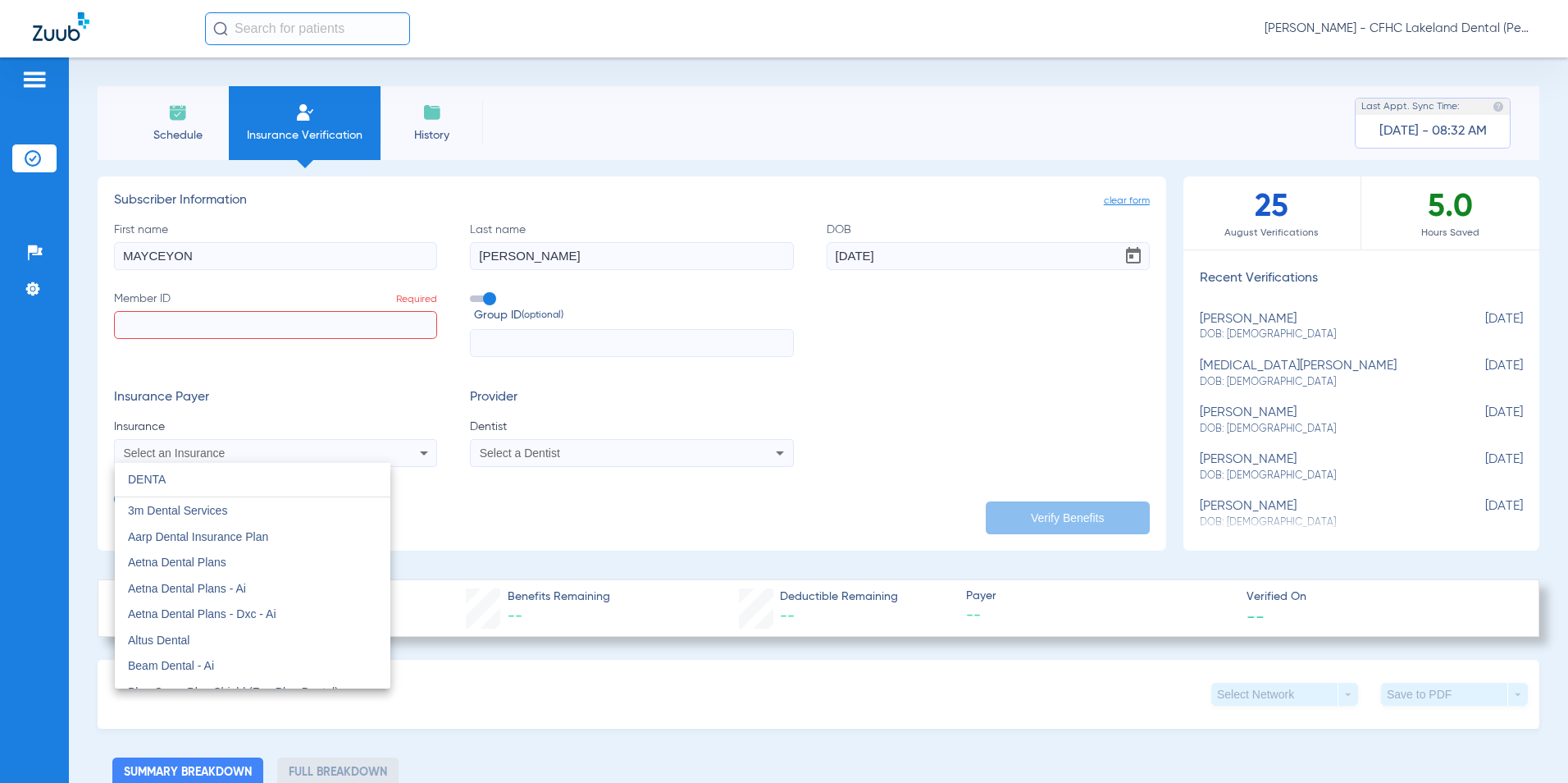
click at [236, 481] on input "DENTA" at bounding box center [252, 479] width 275 height 34
type input "D"
type input "denta"
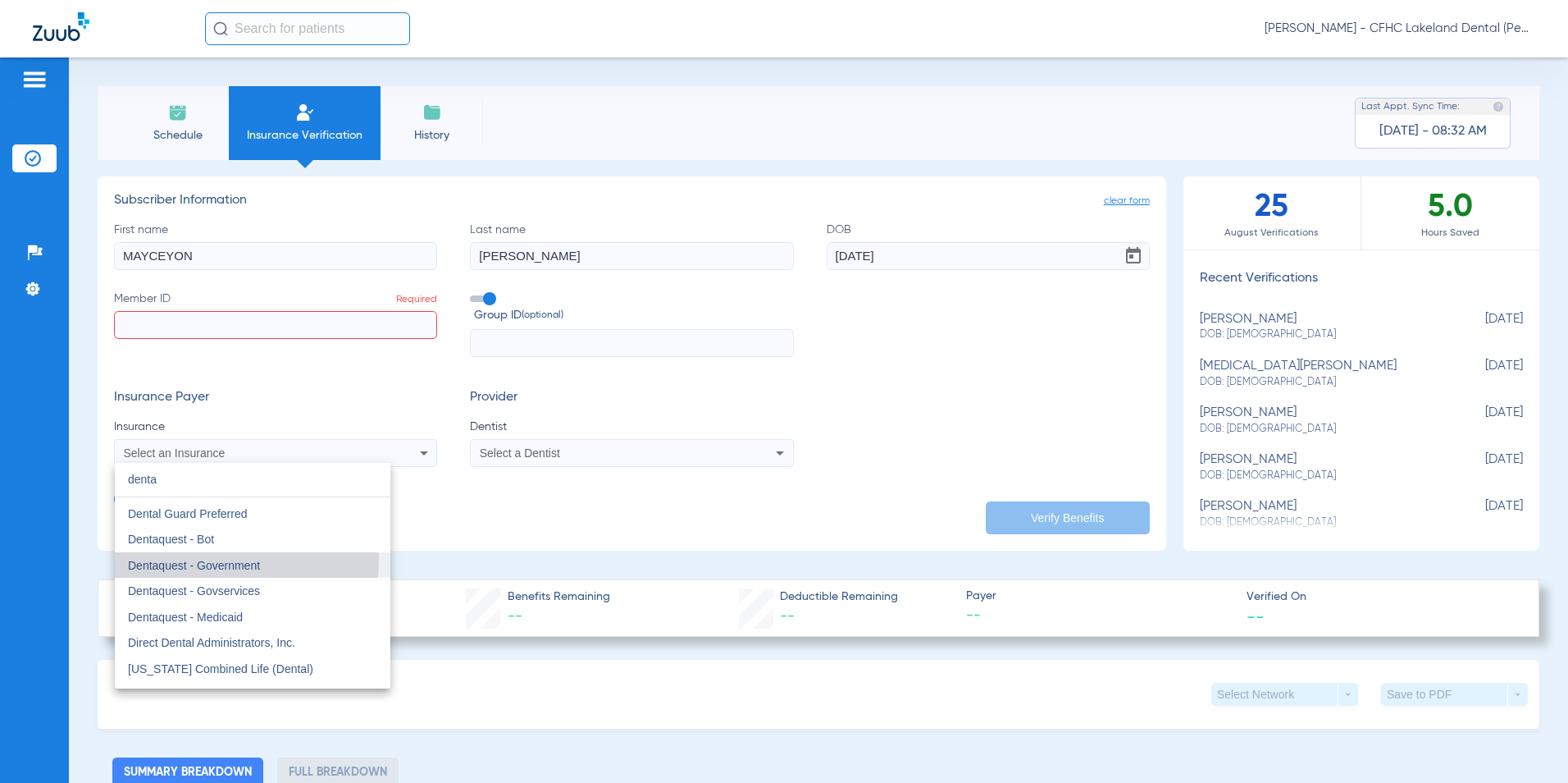
click at [204, 559] on span "Dentaquest - Government" at bounding box center [194, 565] width 132 height 13
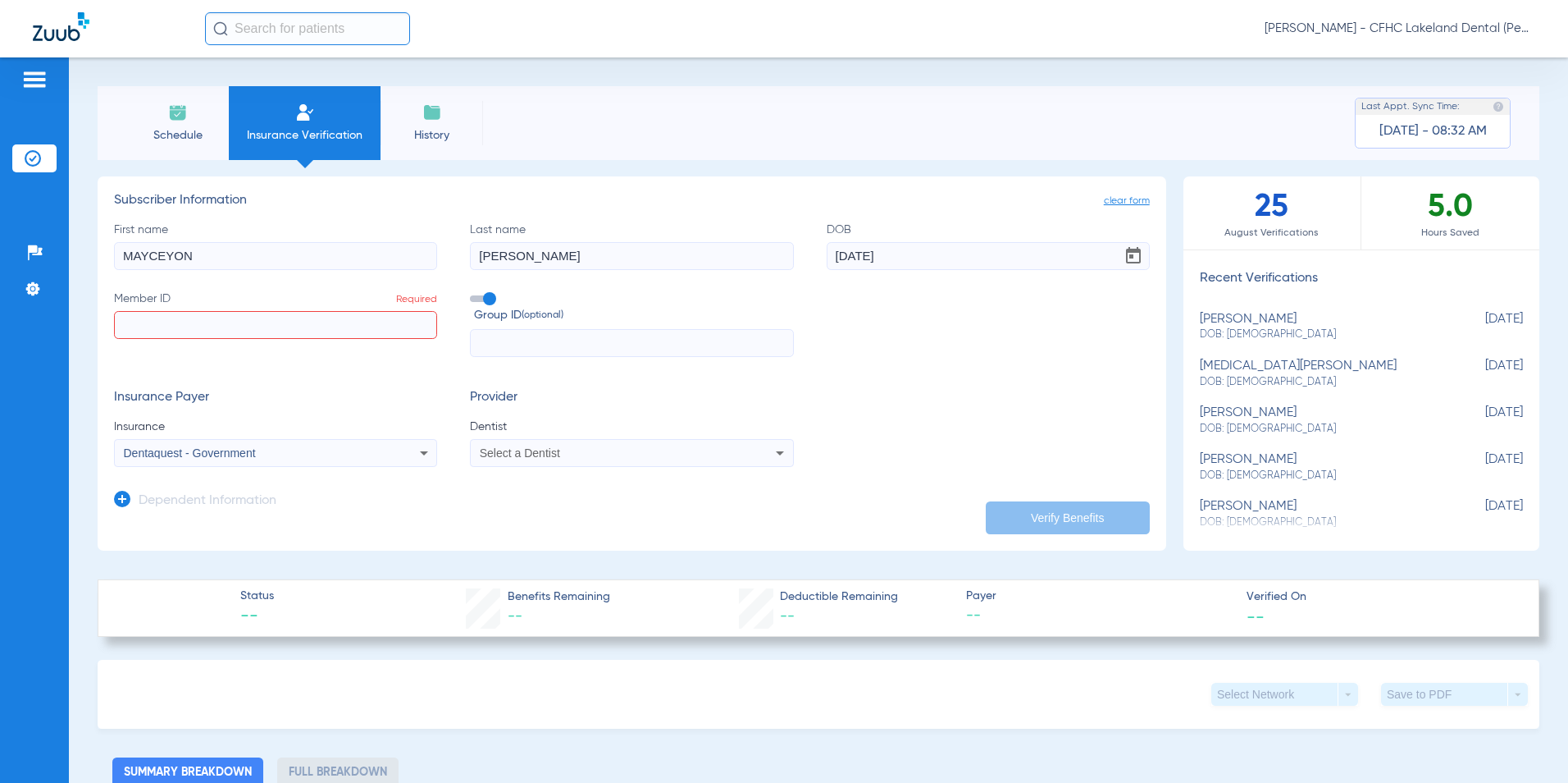
click at [571, 452] on div "Select a Dentist" at bounding box center [601, 452] width 244 height 12
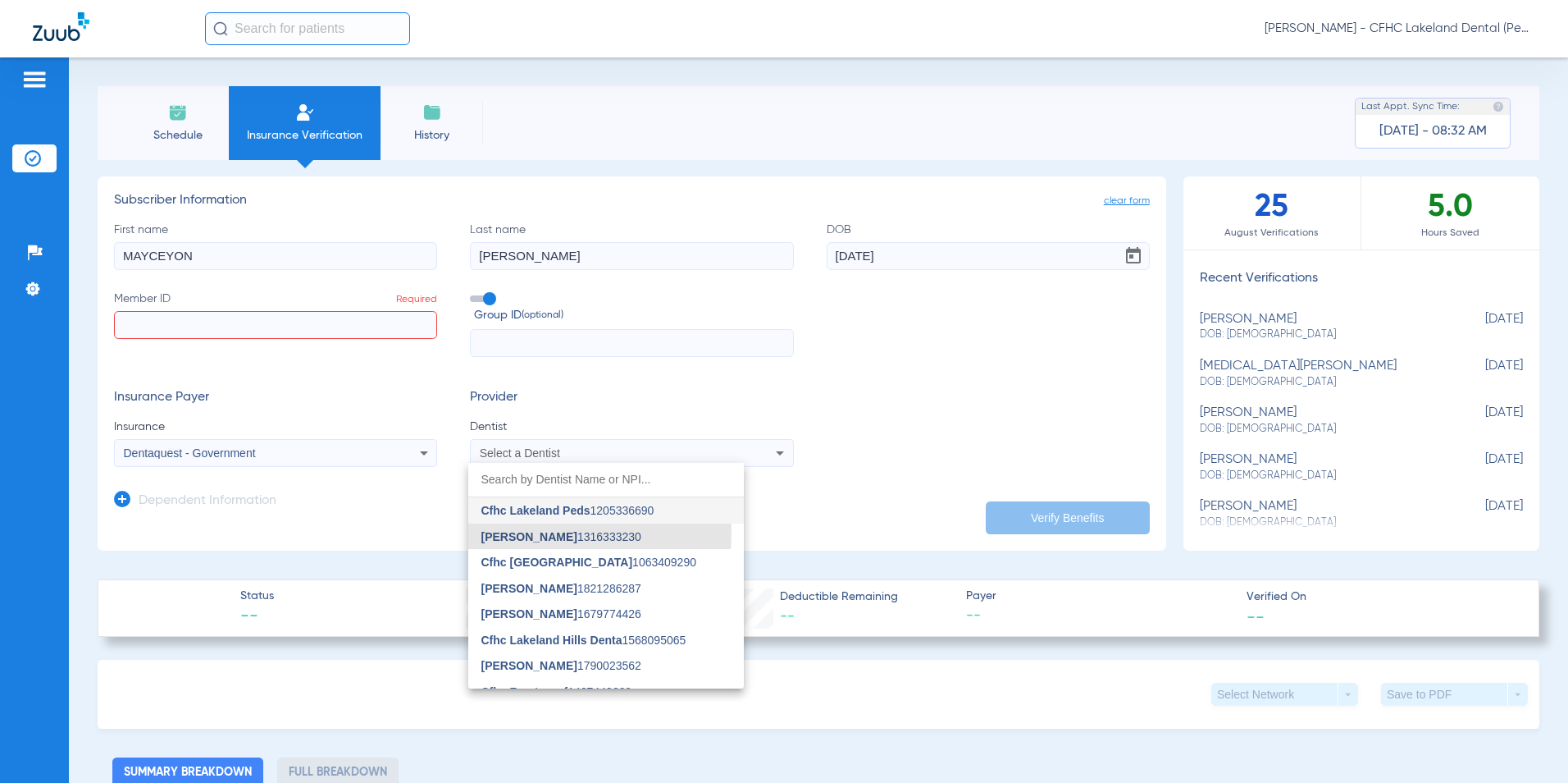
drag, startPoint x: 533, startPoint y: 532, endPoint x: 279, endPoint y: 428, distance: 274.5
click at [514, 523] on mat-option "Rehan Ghani 1316333230" at bounding box center [606, 537] width 275 height 26
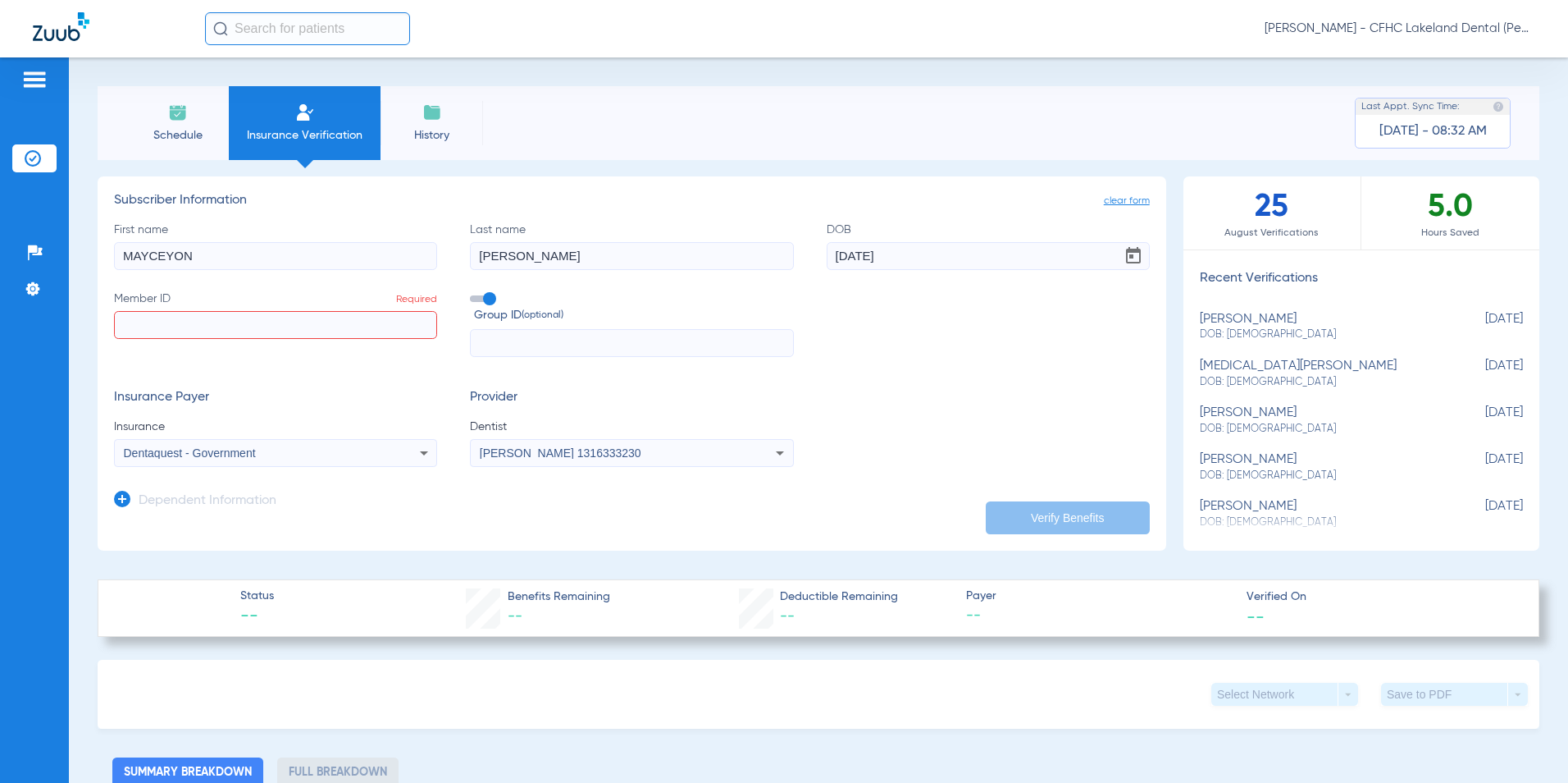
click at [224, 322] on input "Member ID Required" at bounding box center [275, 325] width 323 height 28
type input "9549580610"
click at [1097, 512] on button "Verify Benefits" at bounding box center [1067, 518] width 164 height 33
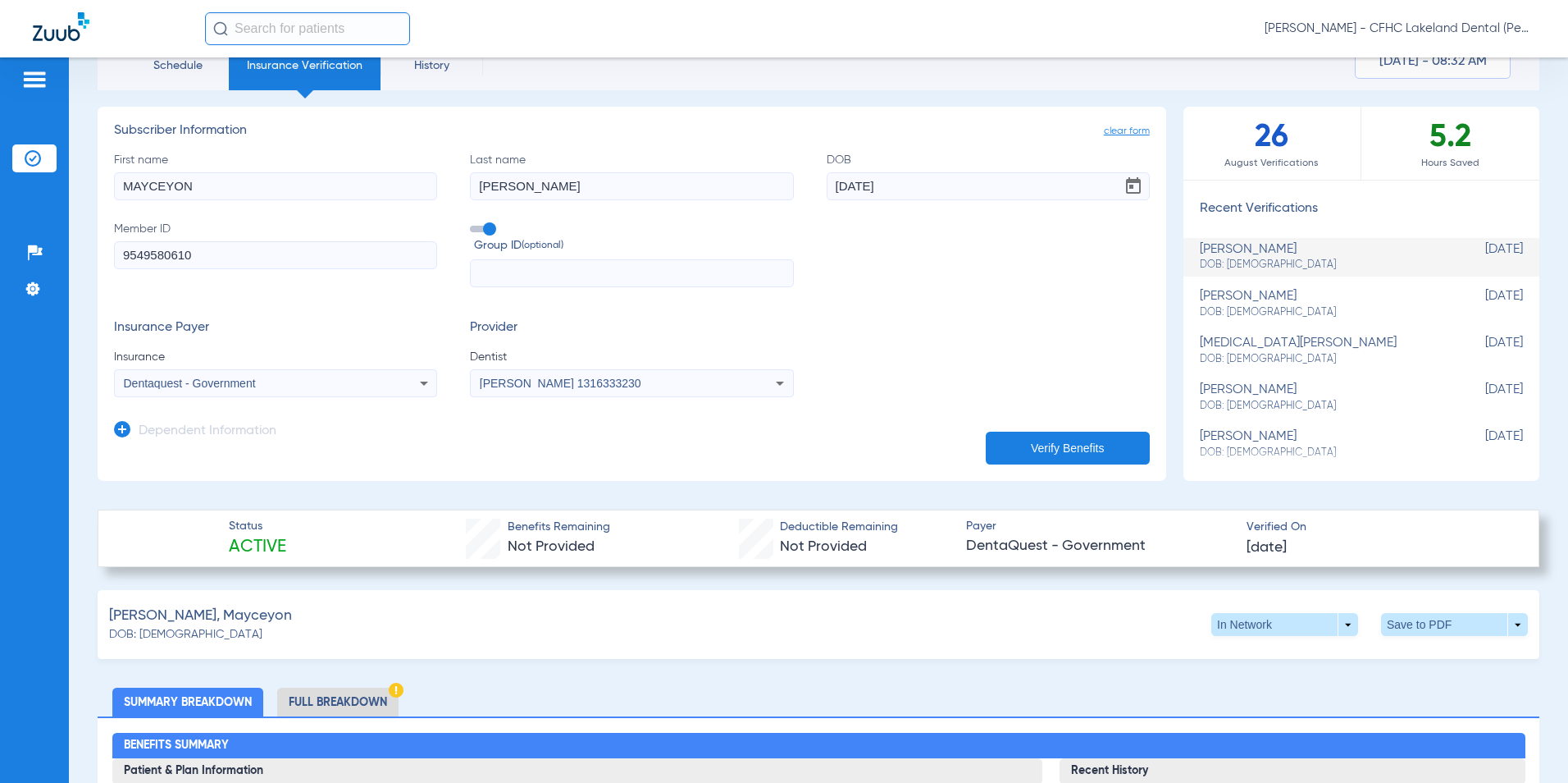
scroll to position [0, 0]
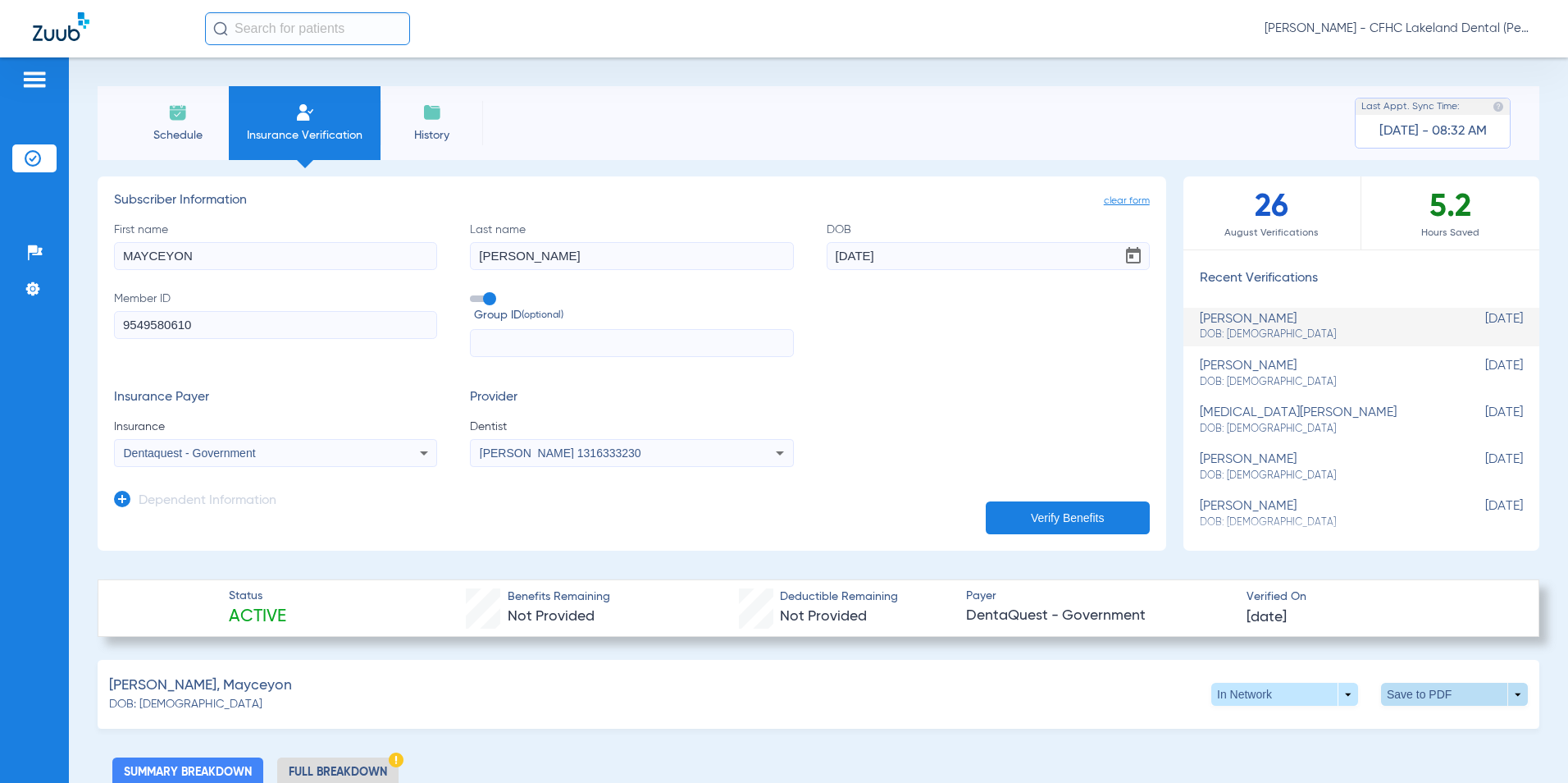
click at [1504, 690] on span at bounding box center [1454, 694] width 147 height 23
click at [1349, 732] on button "insert_drive_file Save to PDF" at bounding box center [1303, 725] width 124 height 33
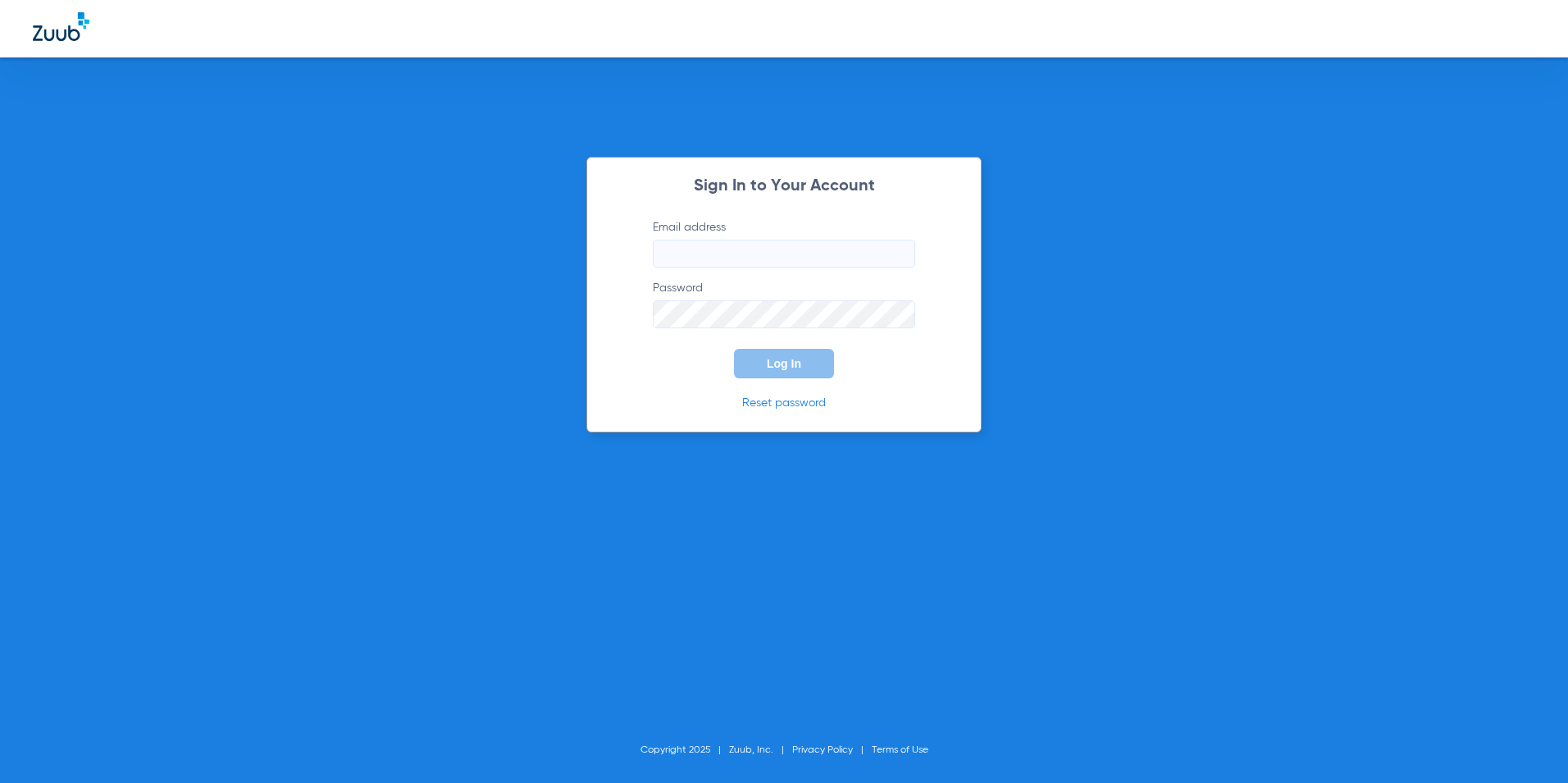
type input "yvazquez@cfhconline.org"
